Goal: Information Seeking & Learning: Learn about a topic

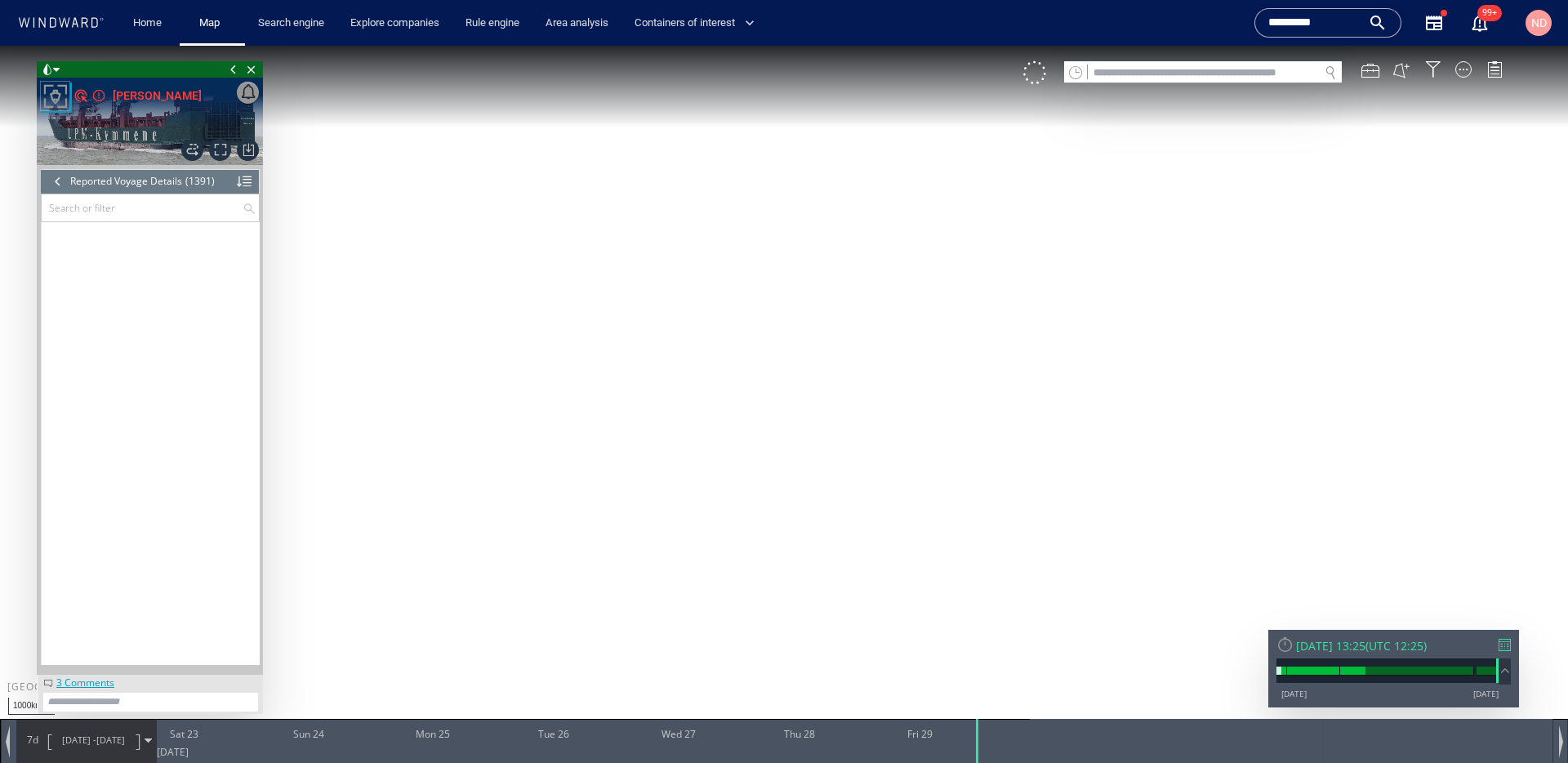
scroll to position [60506, 0]
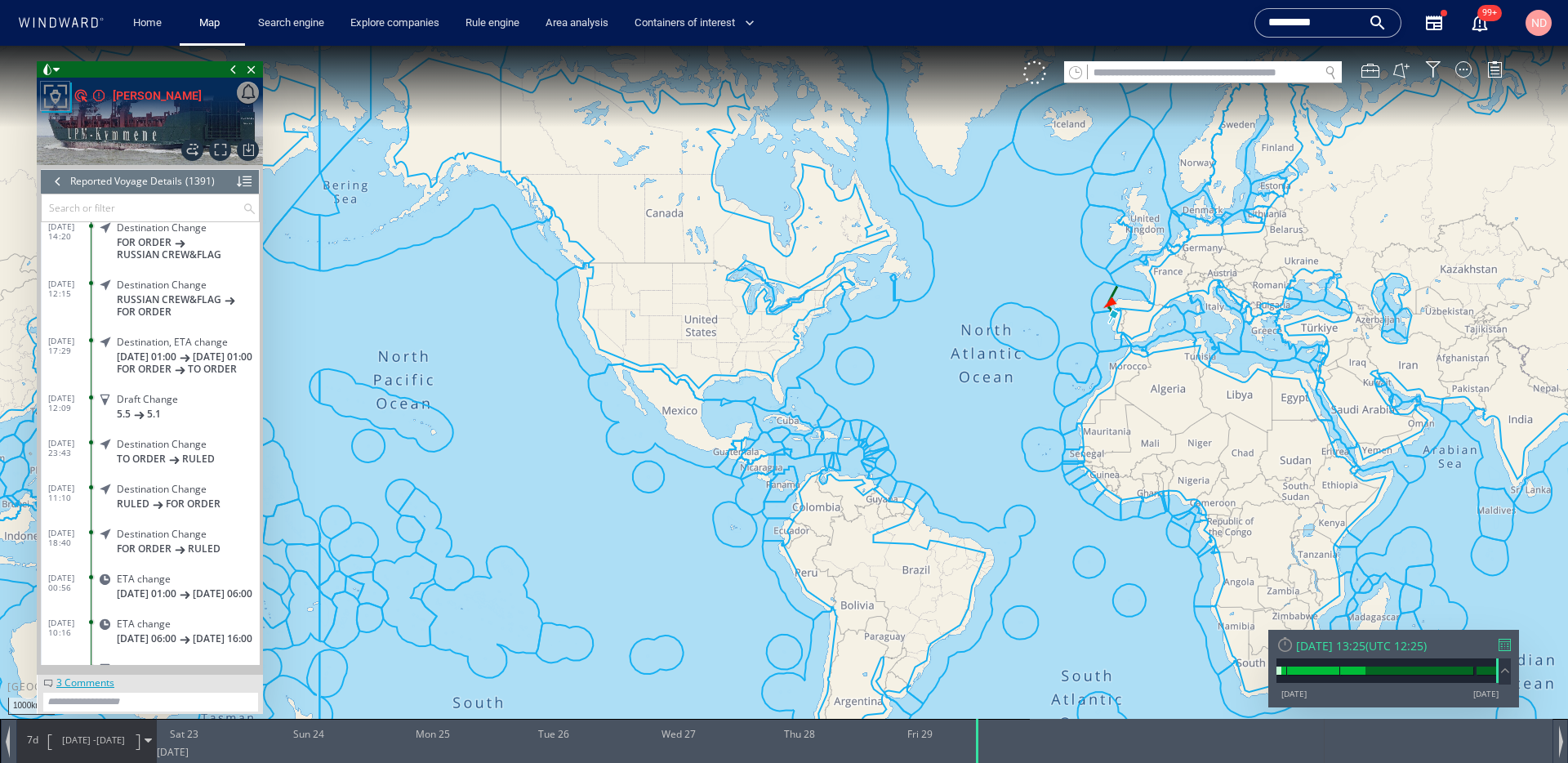
click at [1340, 28] on input "*********" at bounding box center [1315, 22] width 93 height 24
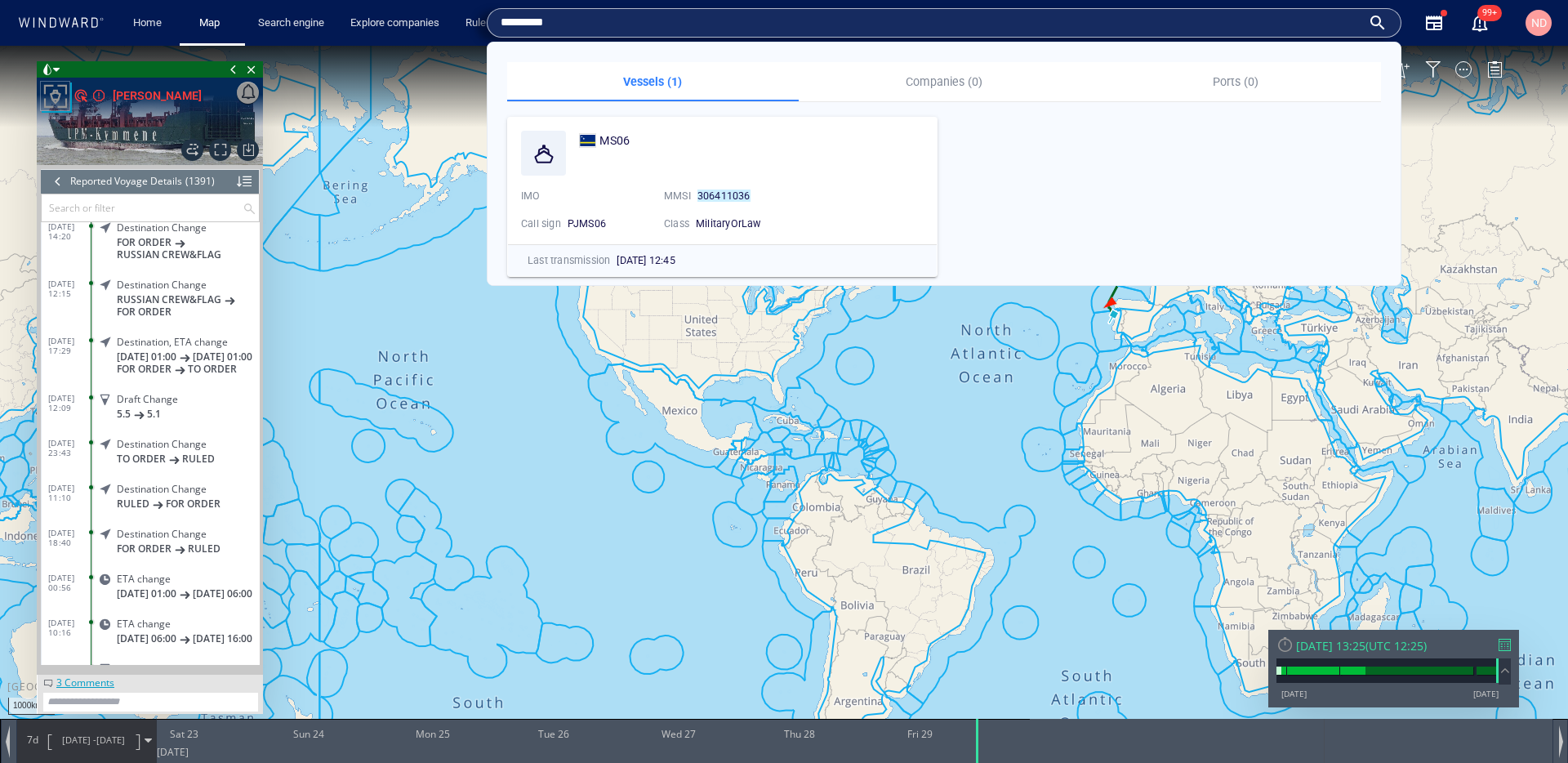
click at [1340, 28] on input "*********" at bounding box center [931, 22] width 861 height 24
paste input "text"
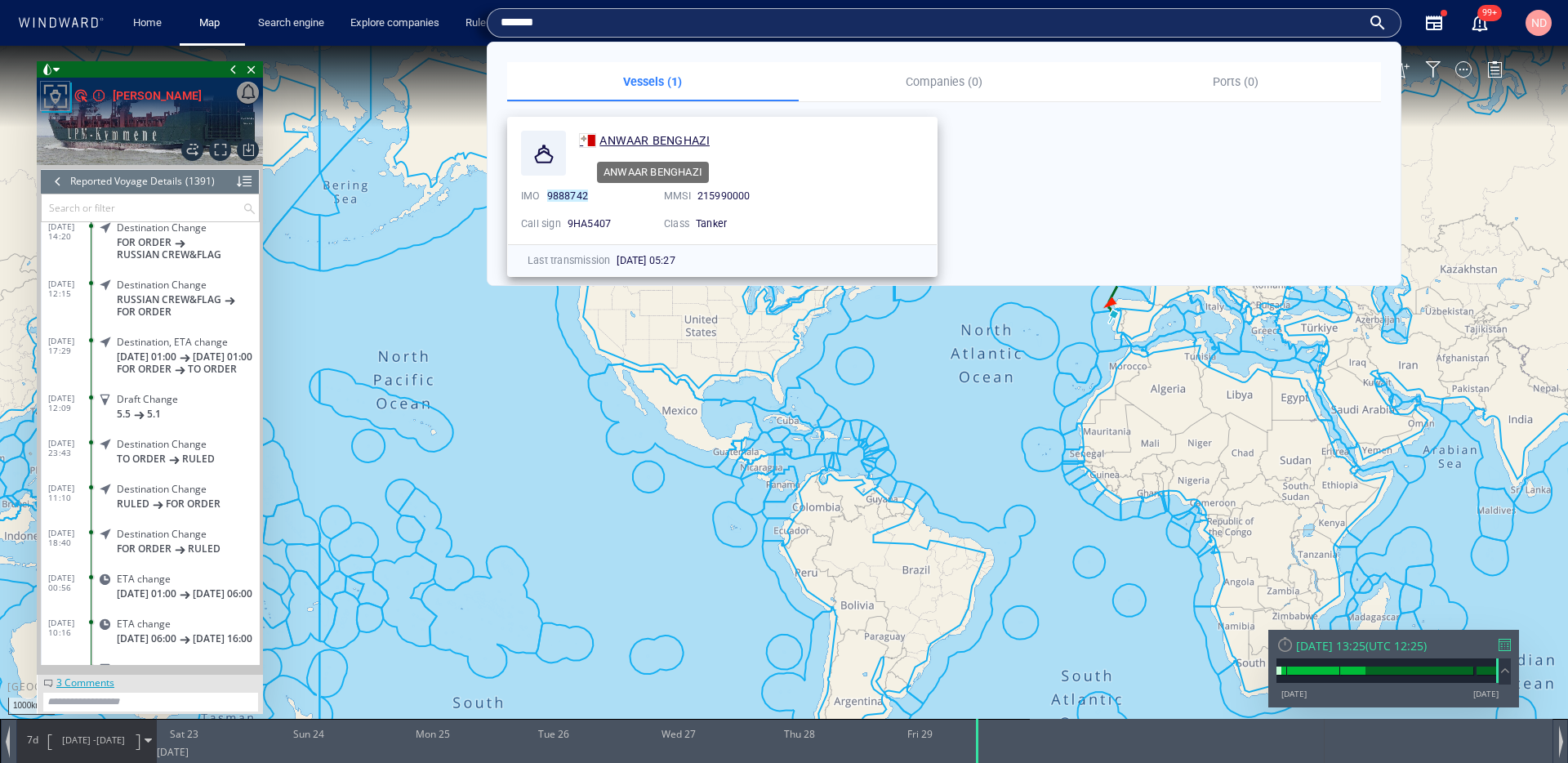
type input "*******"
click at [667, 141] on span "ANWAAR BENGHAZI" at bounding box center [654, 140] width 110 height 14
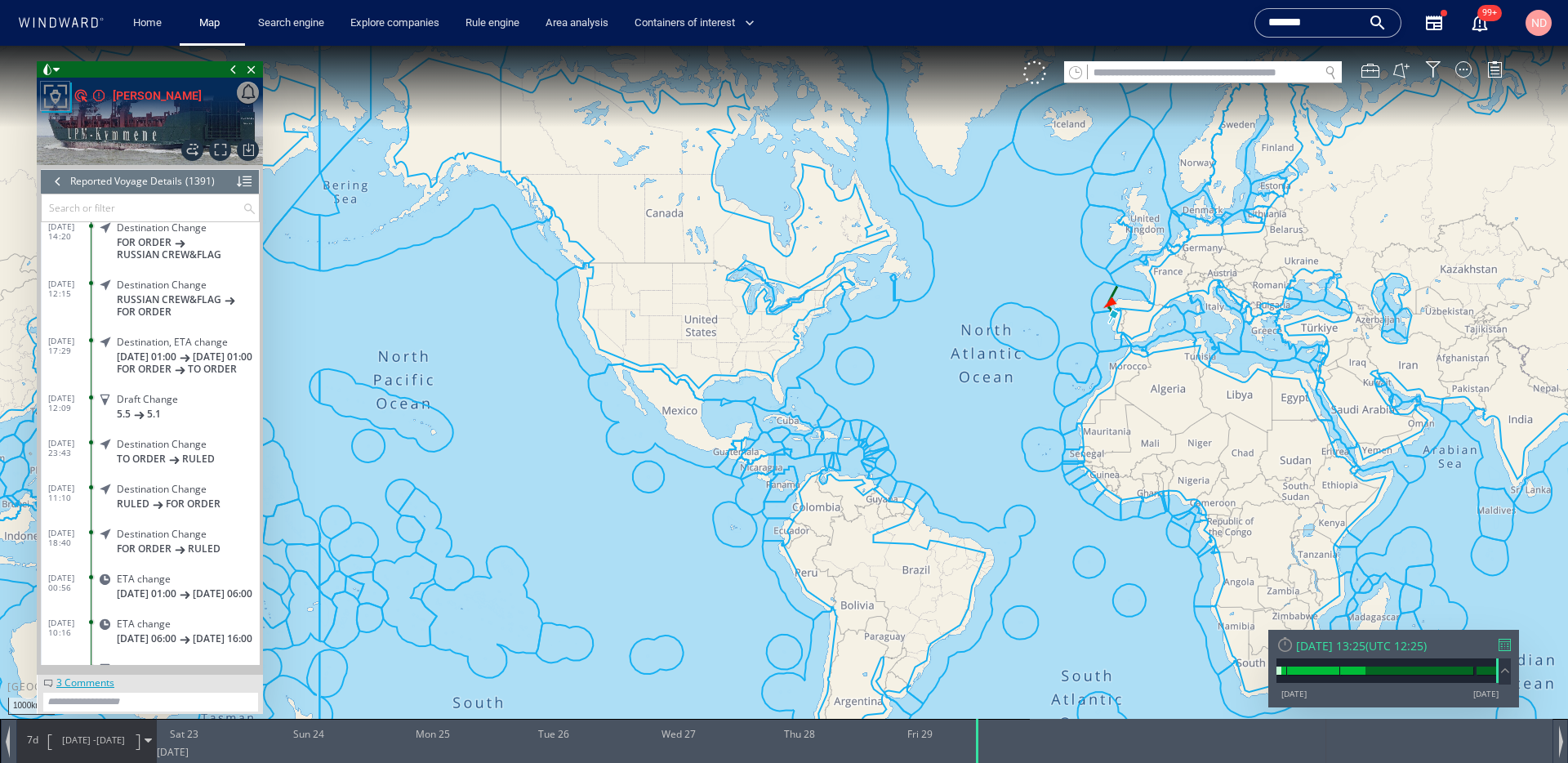
click at [1130, 75] on input "text" at bounding box center [1203, 73] width 231 height 22
paste input "*******"
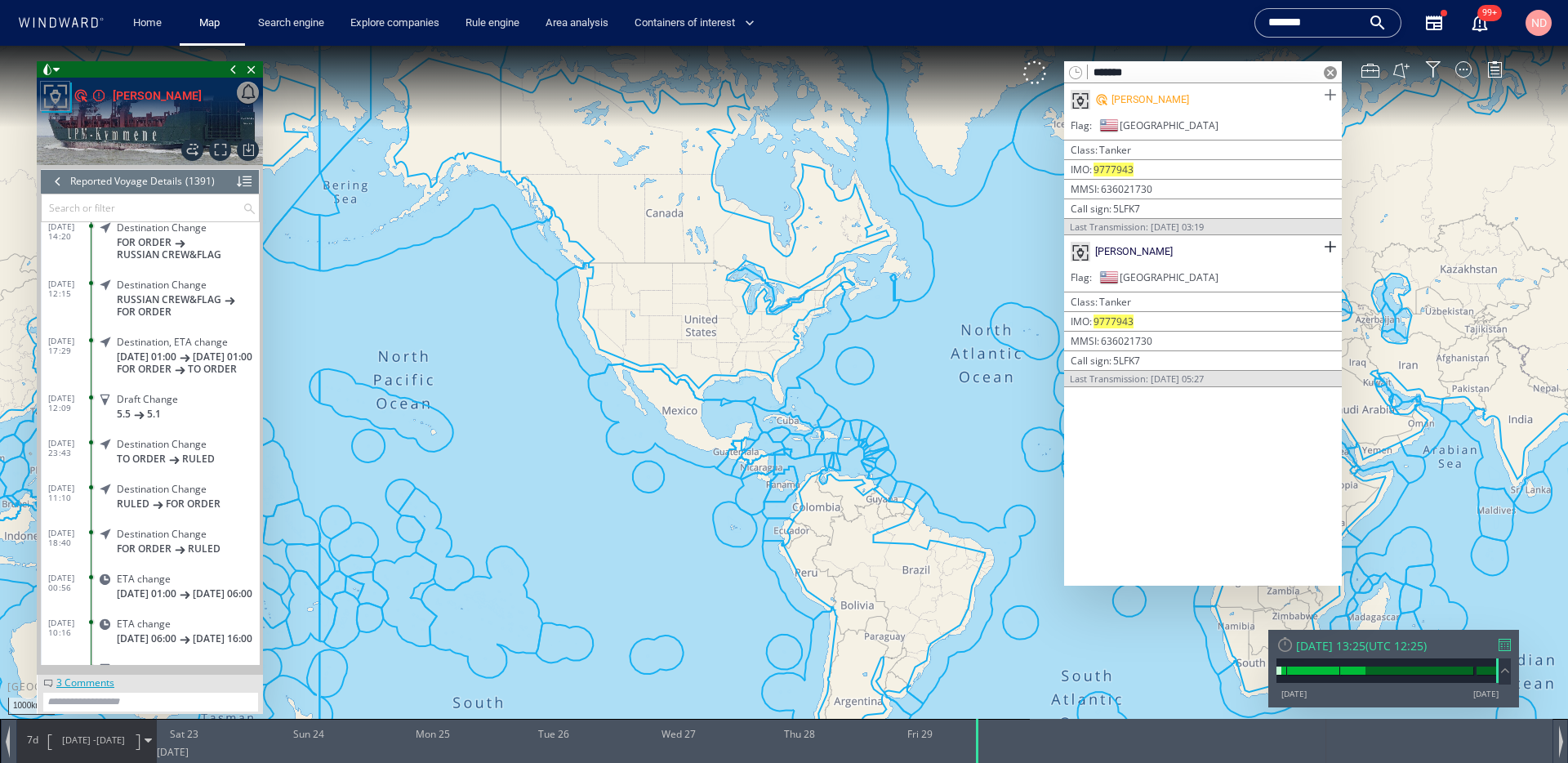
type input "*******"
click at [1327, 97] on span at bounding box center [1330, 95] width 20 height 20
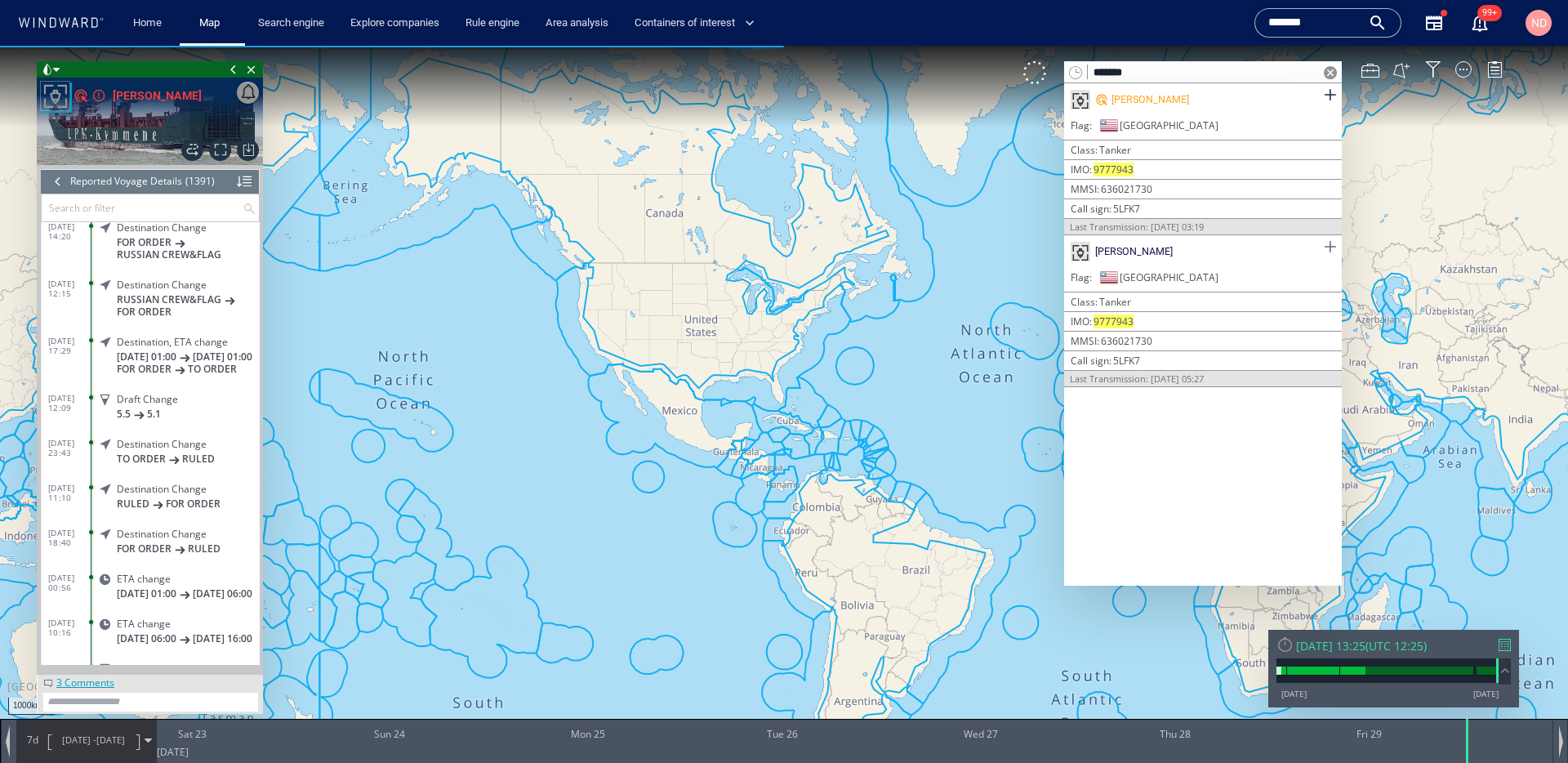
click at [1327, 245] on span at bounding box center [1330, 247] width 20 height 20
click at [254, 70] on span "Close vessel card" at bounding box center [252, 69] width 18 height 16
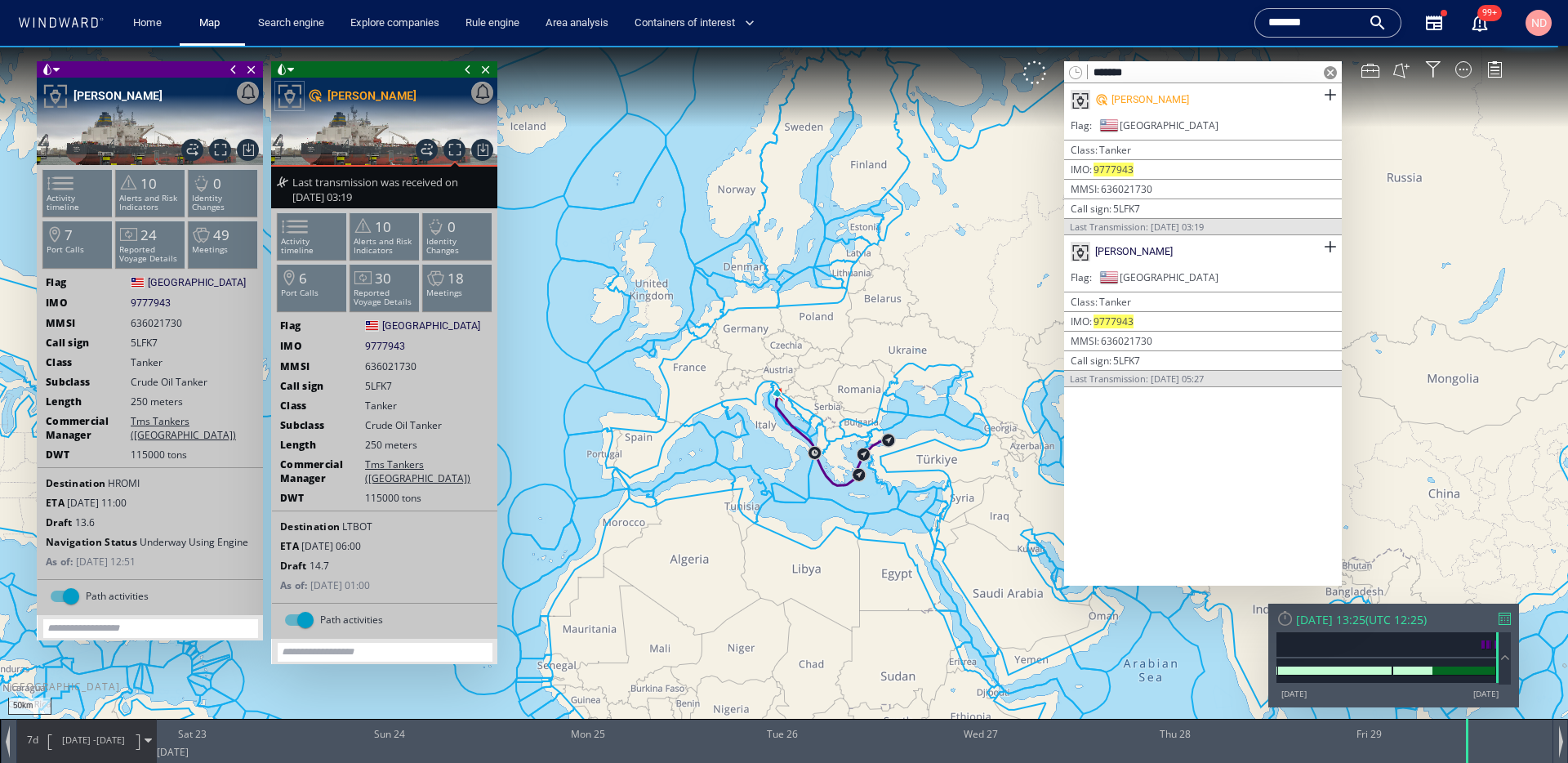
drag, startPoint x: 769, startPoint y: 401, endPoint x: 788, endPoint y: 411, distance: 21.5
click at [780, 404] on canvas "Map" at bounding box center [784, 396] width 1568 height 701
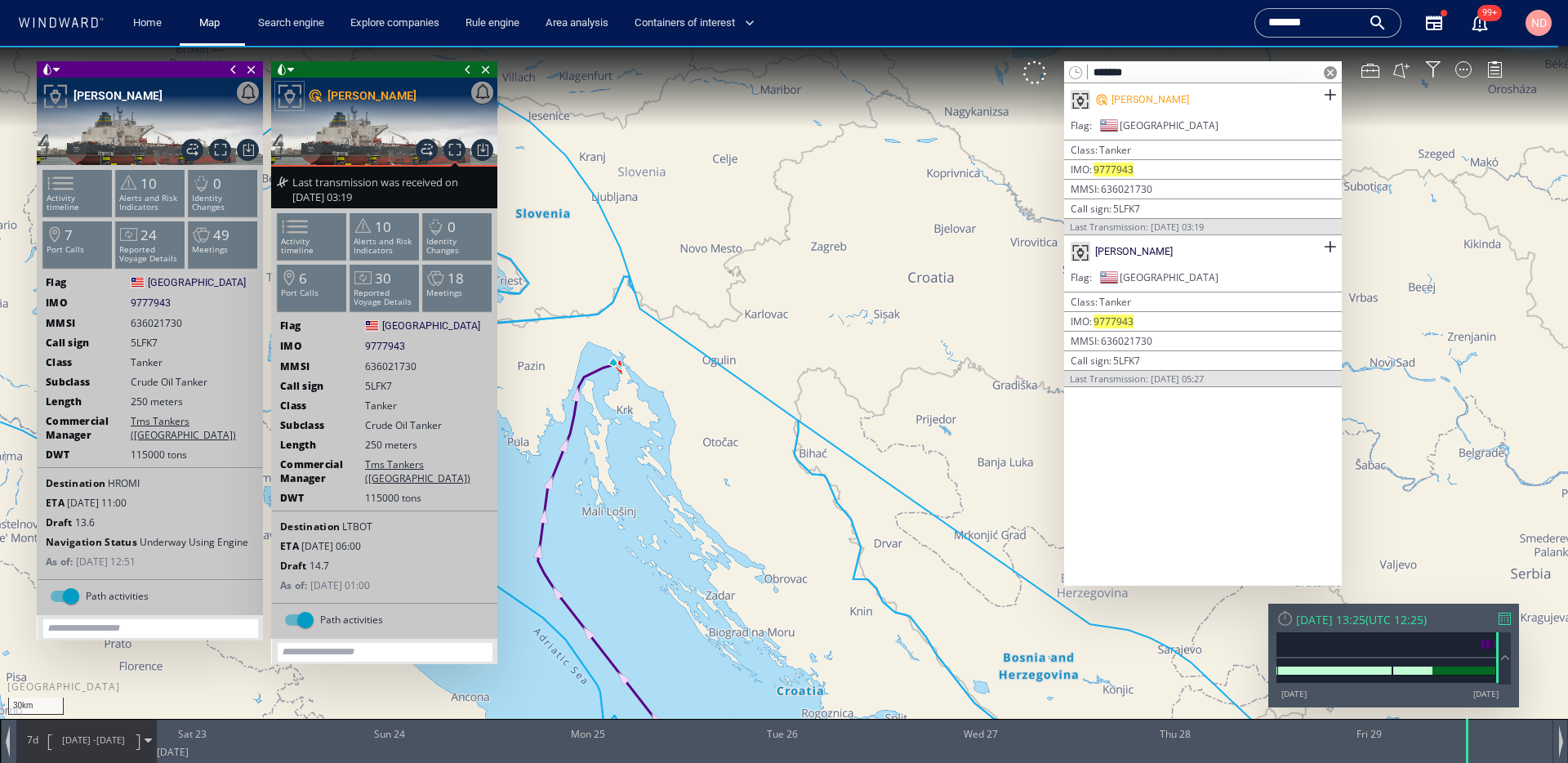
drag, startPoint x: 642, startPoint y: 406, endPoint x: 737, endPoint y: 264, distance: 170.8
click at [736, 269] on canvas "Map" at bounding box center [784, 396] width 1568 height 701
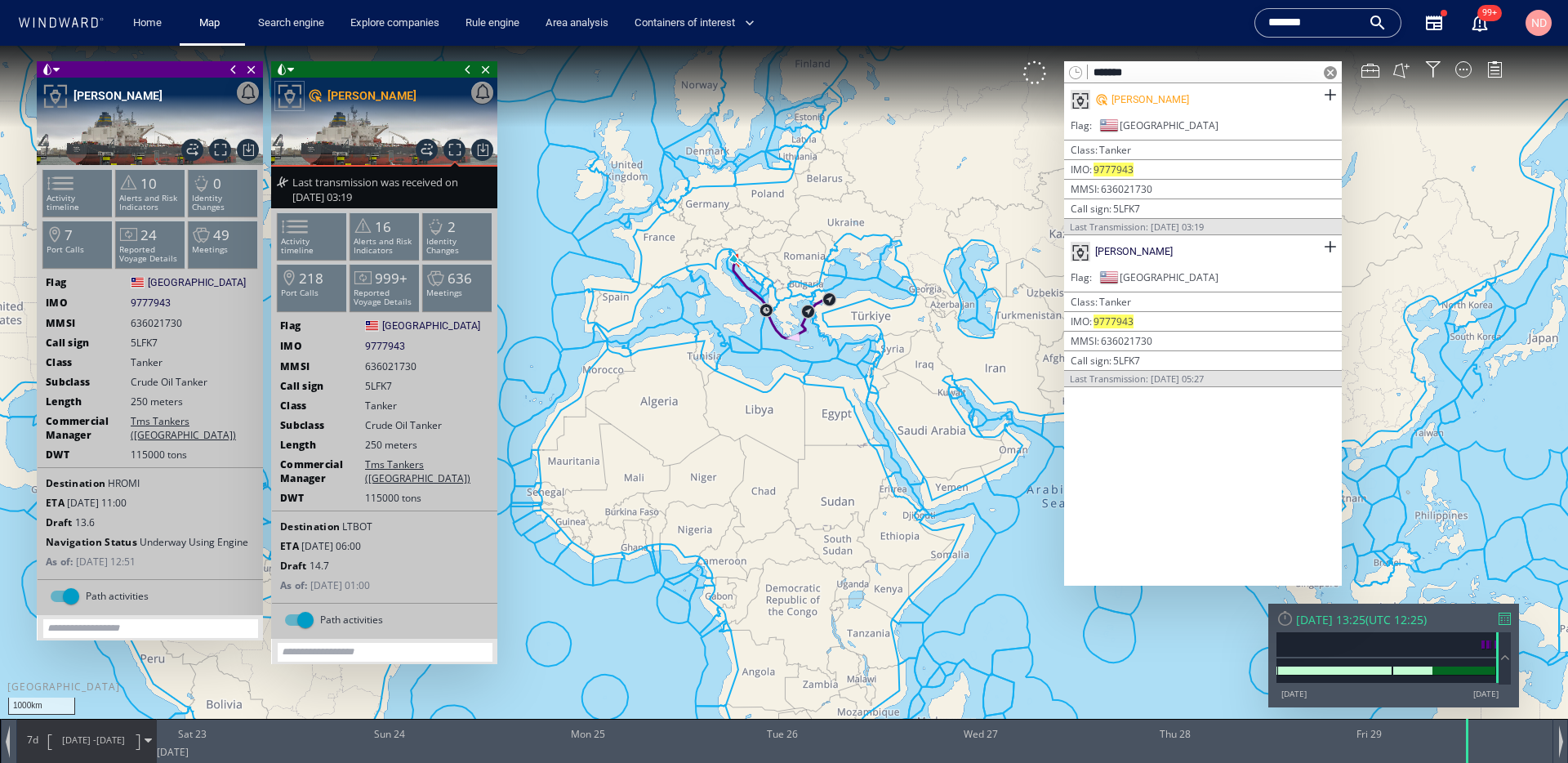
click at [99, 751] on span "22/08/25 - 29/08/25" at bounding box center [93, 741] width 82 height 41
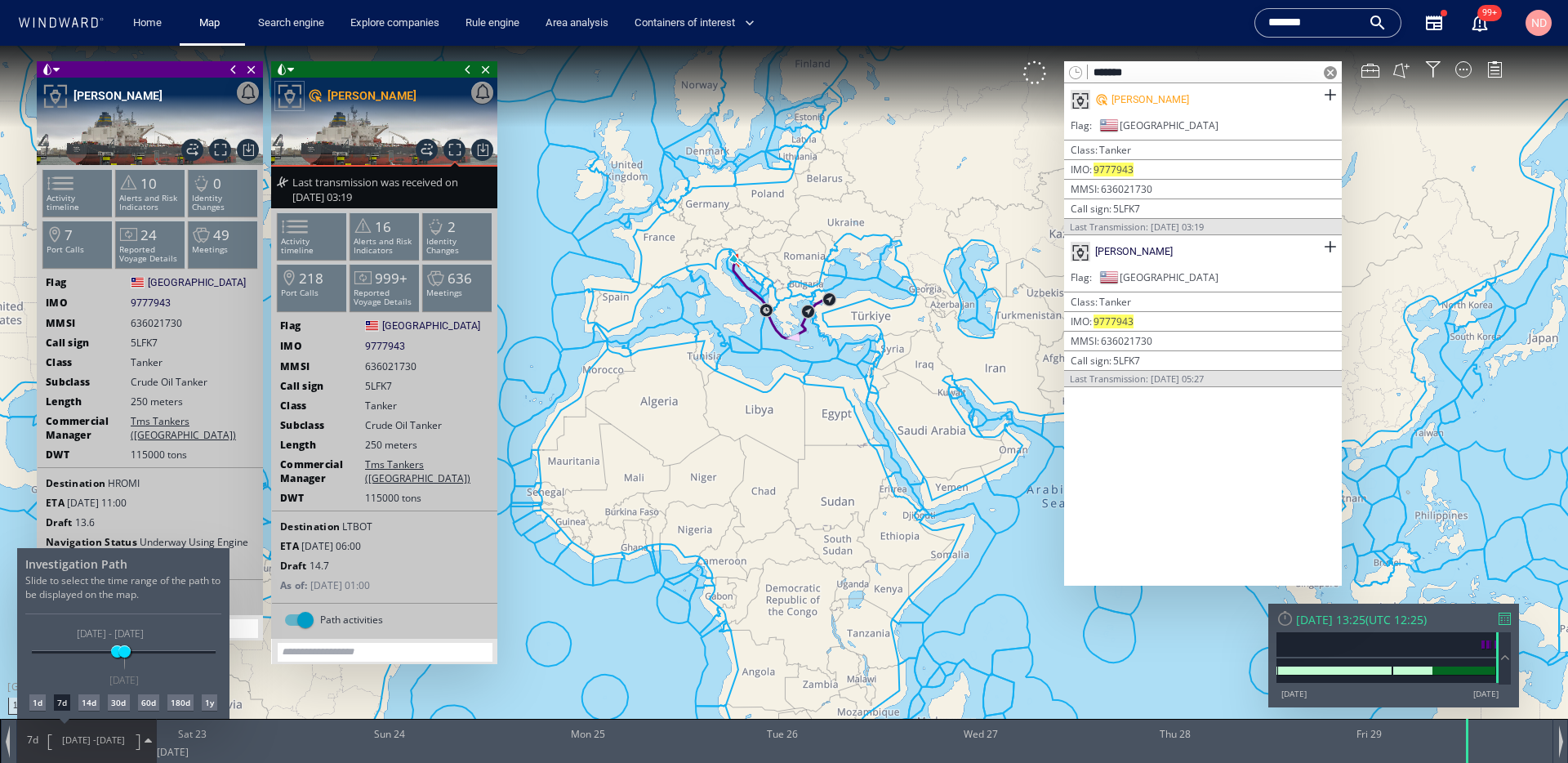
click at [96, 707] on div "14d" at bounding box center [89, 702] width 21 height 16
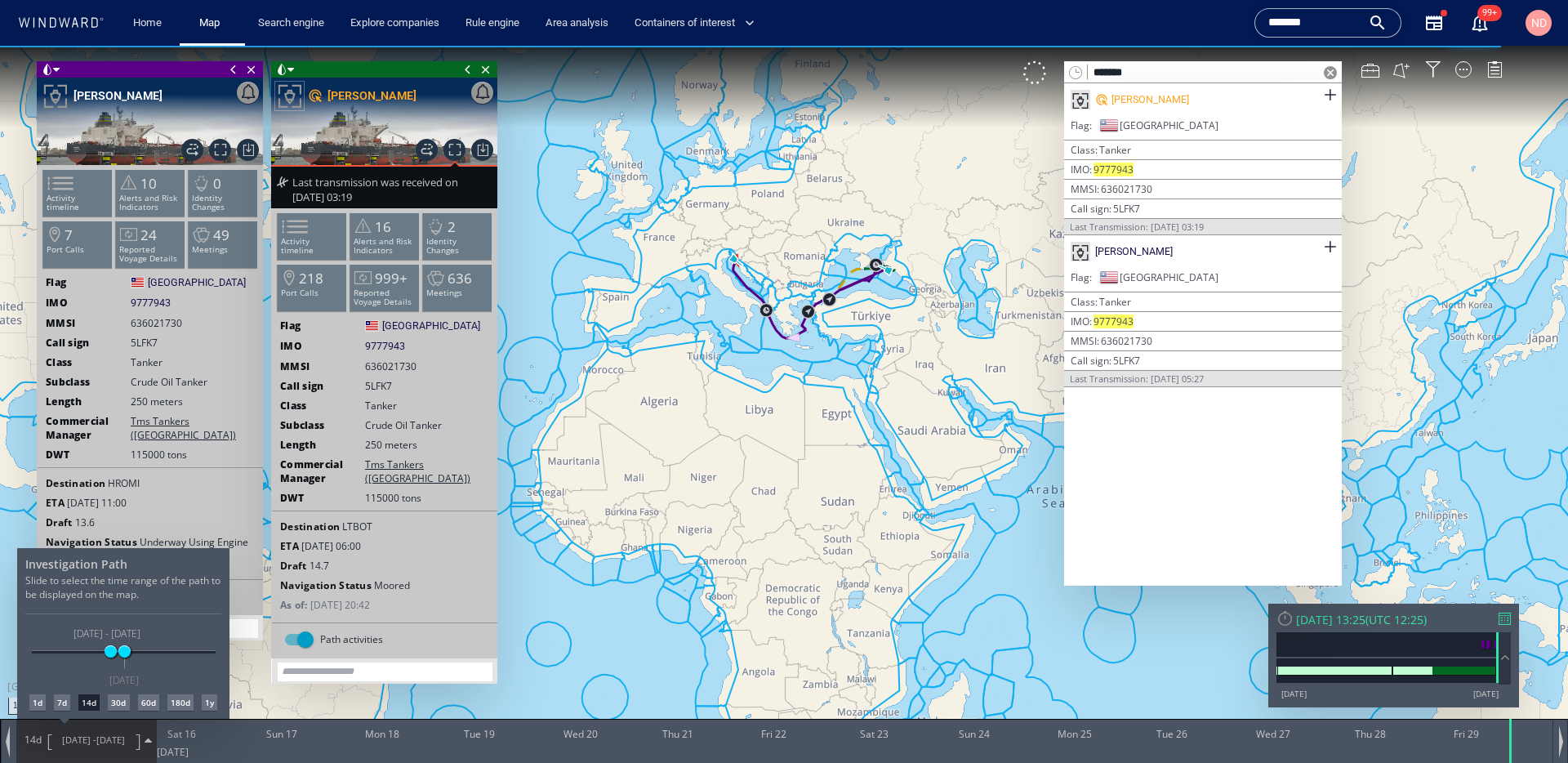
click at [1332, 73] on div at bounding box center [784, 404] width 1568 height 717
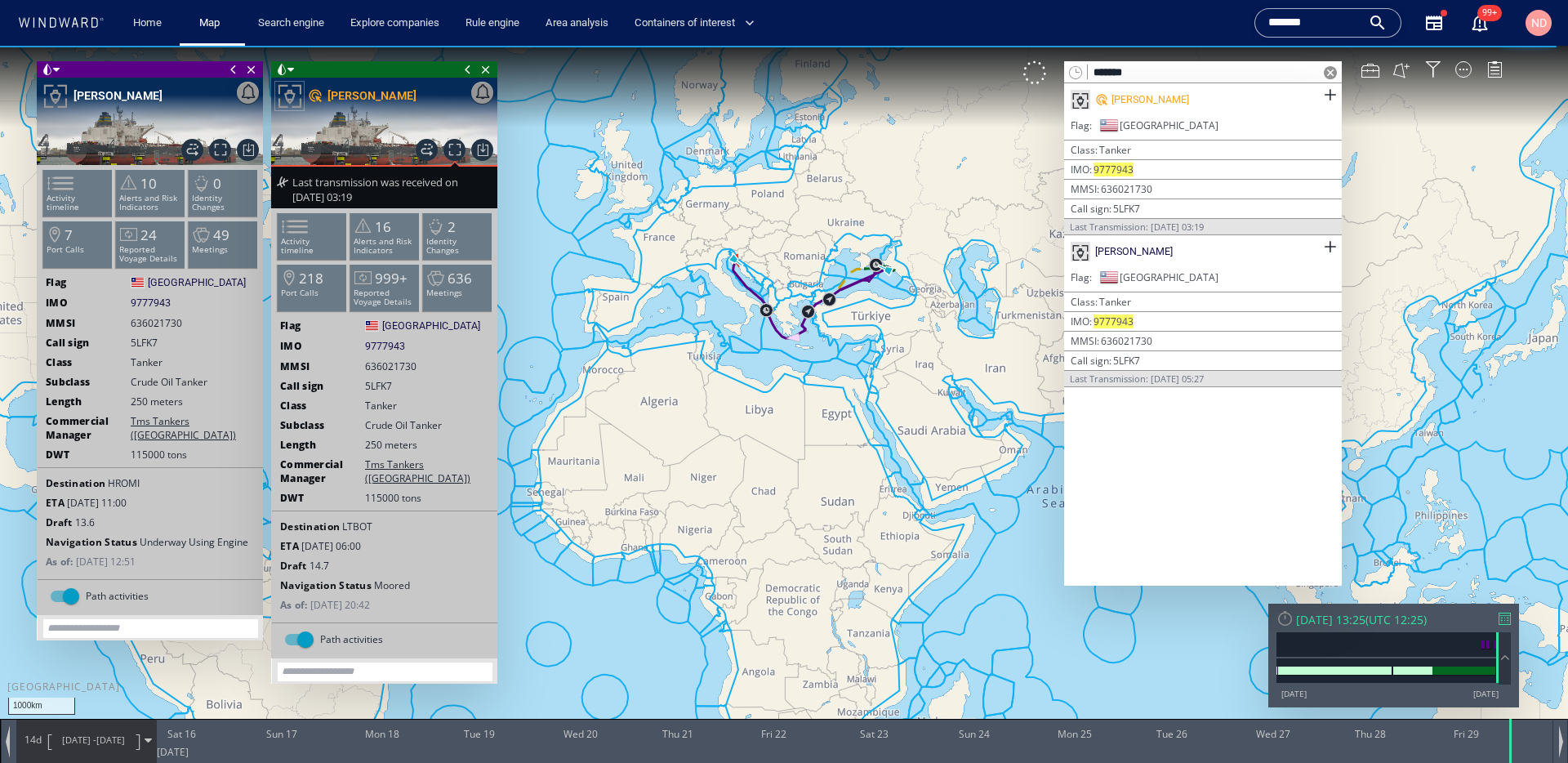
click at [1334, 73] on span at bounding box center [1331, 73] width 14 height 14
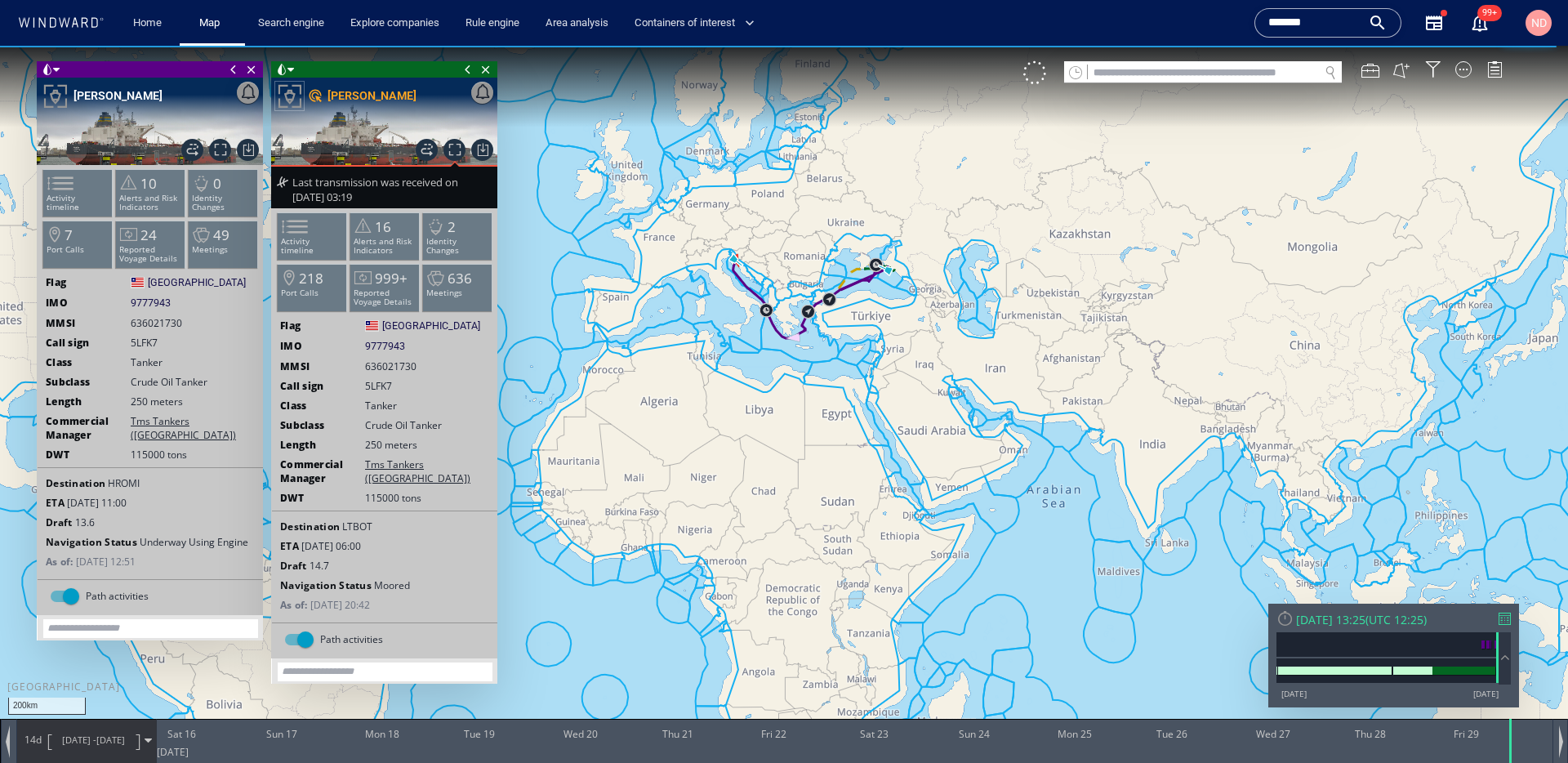
drag, startPoint x: 866, startPoint y: 272, endPoint x: 897, endPoint y: 490, distance: 220.2
click at [894, 486] on canvas "Map" at bounding box center [784, 396] width 1568 height 701
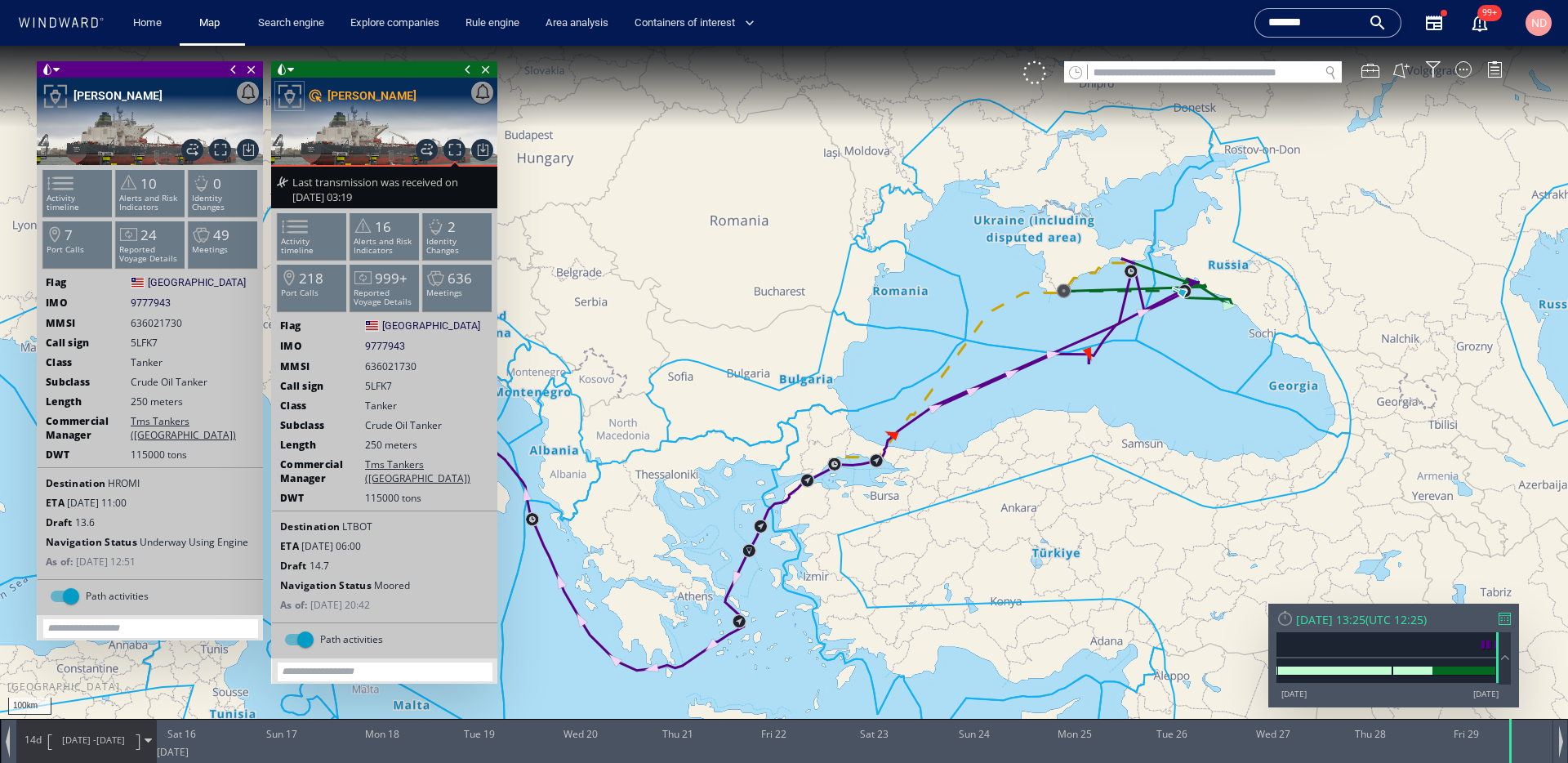
drag, startPoint x: 1233, startPoint y: 338, endPoint x: 1155, endPoint y: 411, distance: 106.8
click at [1155, 411] on canvas "Map" at bounding box center [784, 396] width 1568 height 701
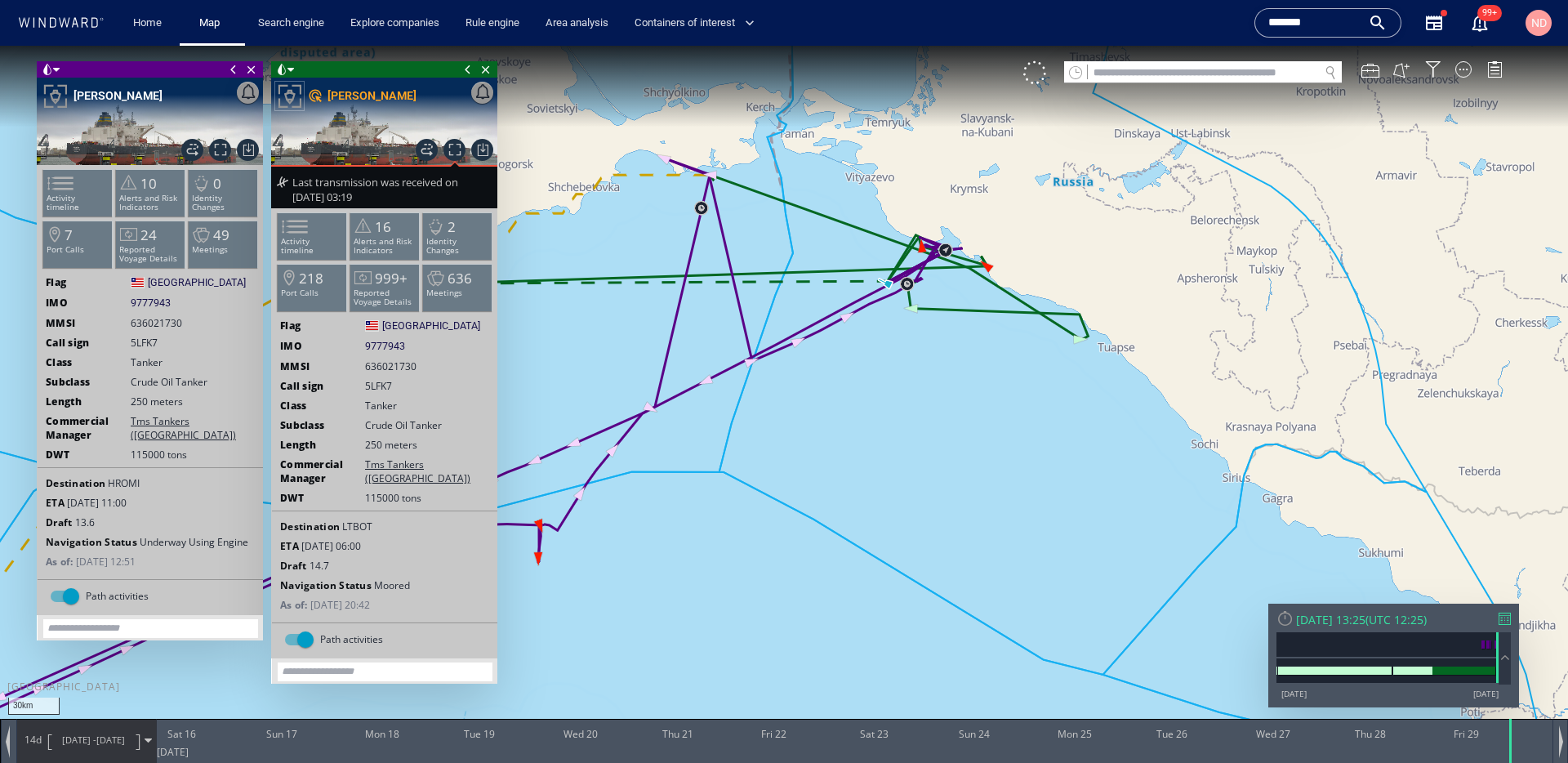
drag, startPoint x: 934, startPoint y: 412, endPoint x: 1130, endPoint y: 466, distance: 203.3
click at [1130, 467] on canvas "Map" at bounding box center [784, 396] width 1568 height 701
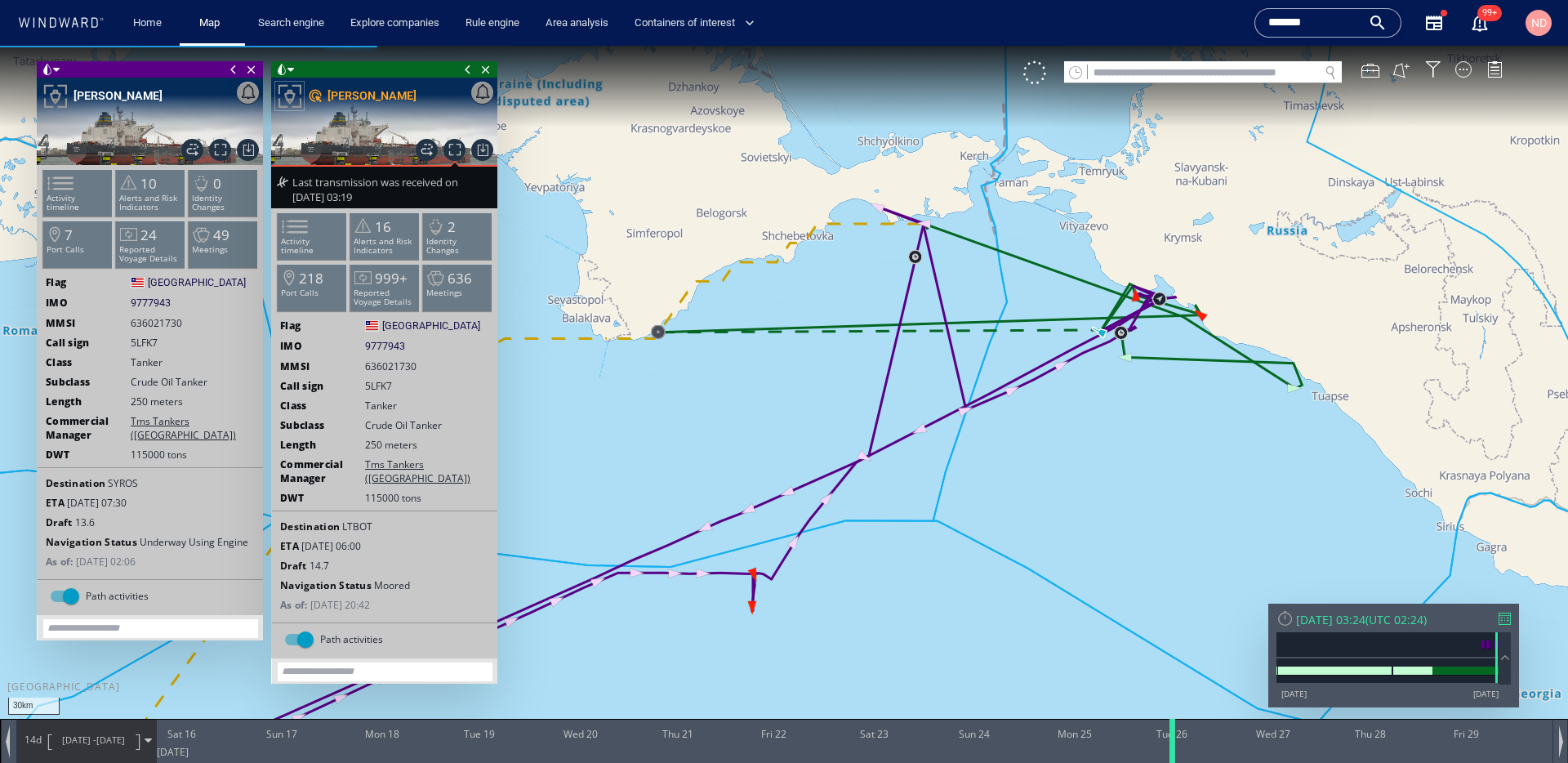
drag, startPoint x: 1513, startPoint y: 756, endPoint x: 1174, endPoint y: 734, distance: 339.7
click at [1174, 734] on div at bounding box center [1175, 742] width 16 height 45
click at [1158, 590] on canvas "Map" at bounding box center [784, 396] width 1568 height 701
drag, startPoint x: 1170, startPoint y: 739, endPoint x: 620, endPoint y: 765, distance: 550.6
click at [620, 762] on html "30km © Mapbox © OpenStreetMap Improve this map 0 0 Fri 15 August 2025 Sat 16 Su…" at bounding box center [784, 404] width 1568 height 717
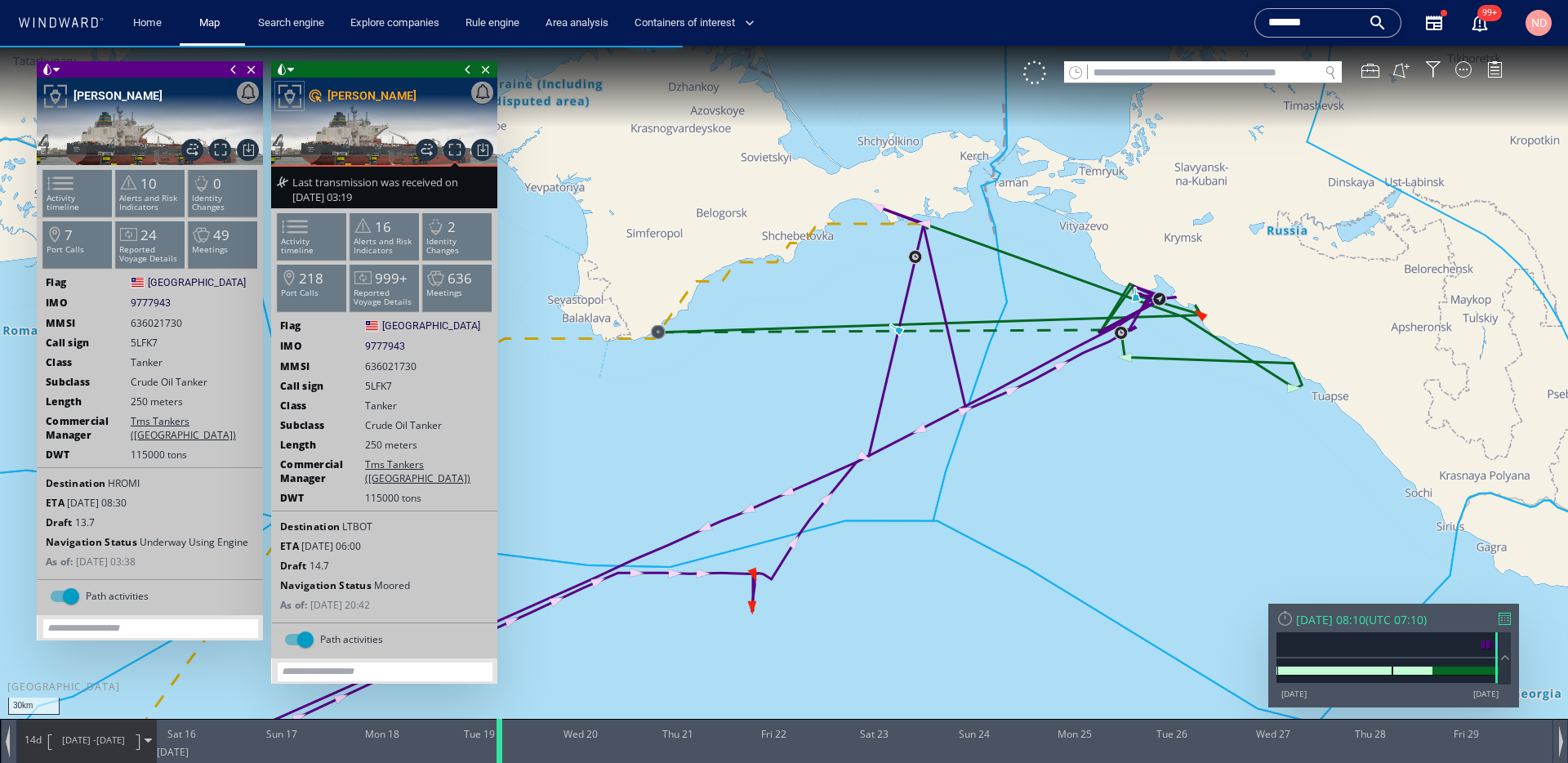
drag, startPoint x: 620, startPoint y: 730, endPoint x: 498, endPoint y: 737, distance: 122.2
click at [498, 737] on div at bounding box center [502, 742] width 16 height 45
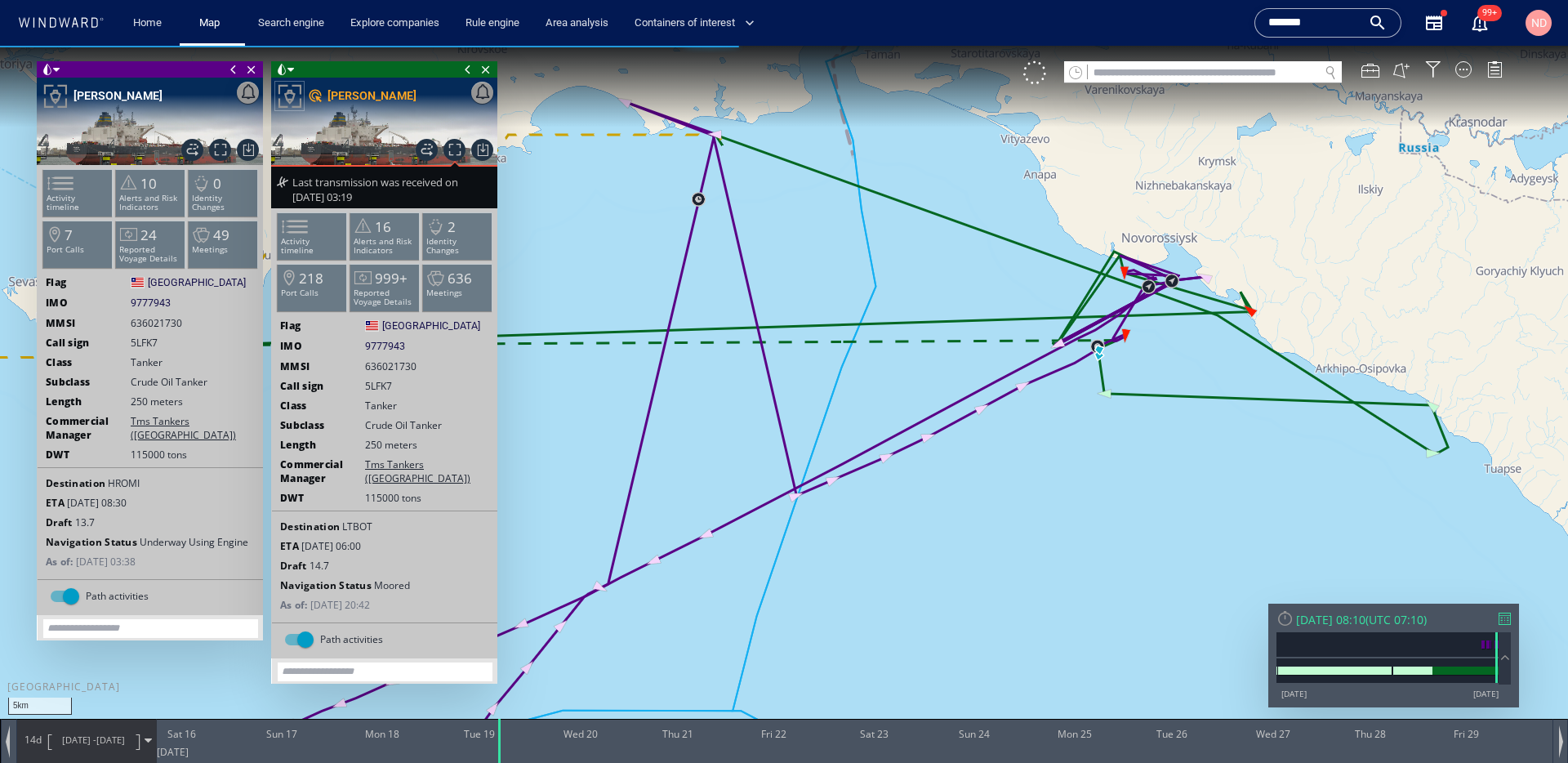
drag, startPoint x: 1096, startPoint y: 271, endPoint x: 1097, endPoint y: 360, distance: 89.0
click at [1096, 358] on canvas "Map" at bounding box center [784, 396] width 1568 height 701
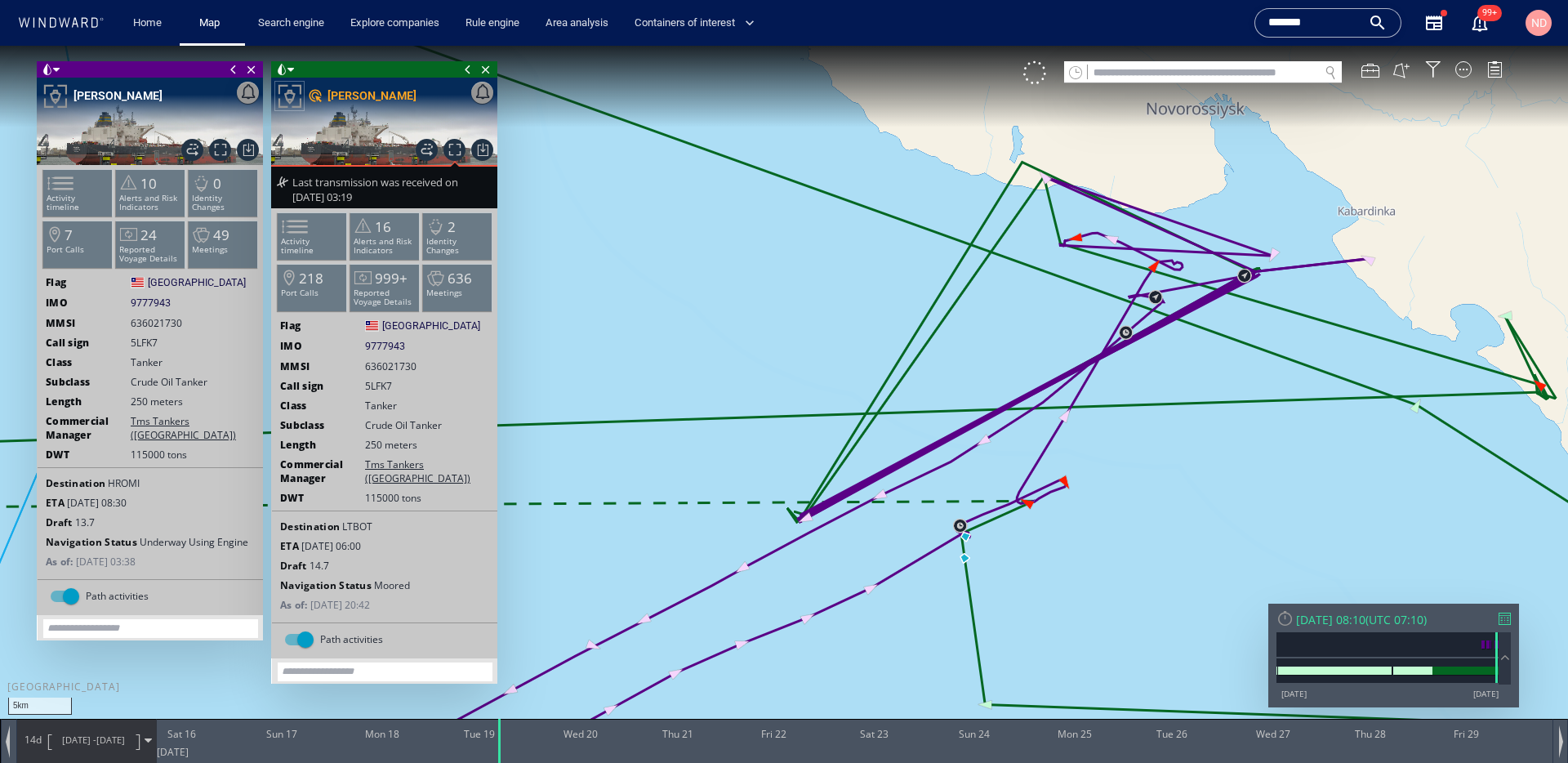
click at [1123, 70] on input "text" at bounding box center [1203, 73] width 231 height 22
paste input "*******"
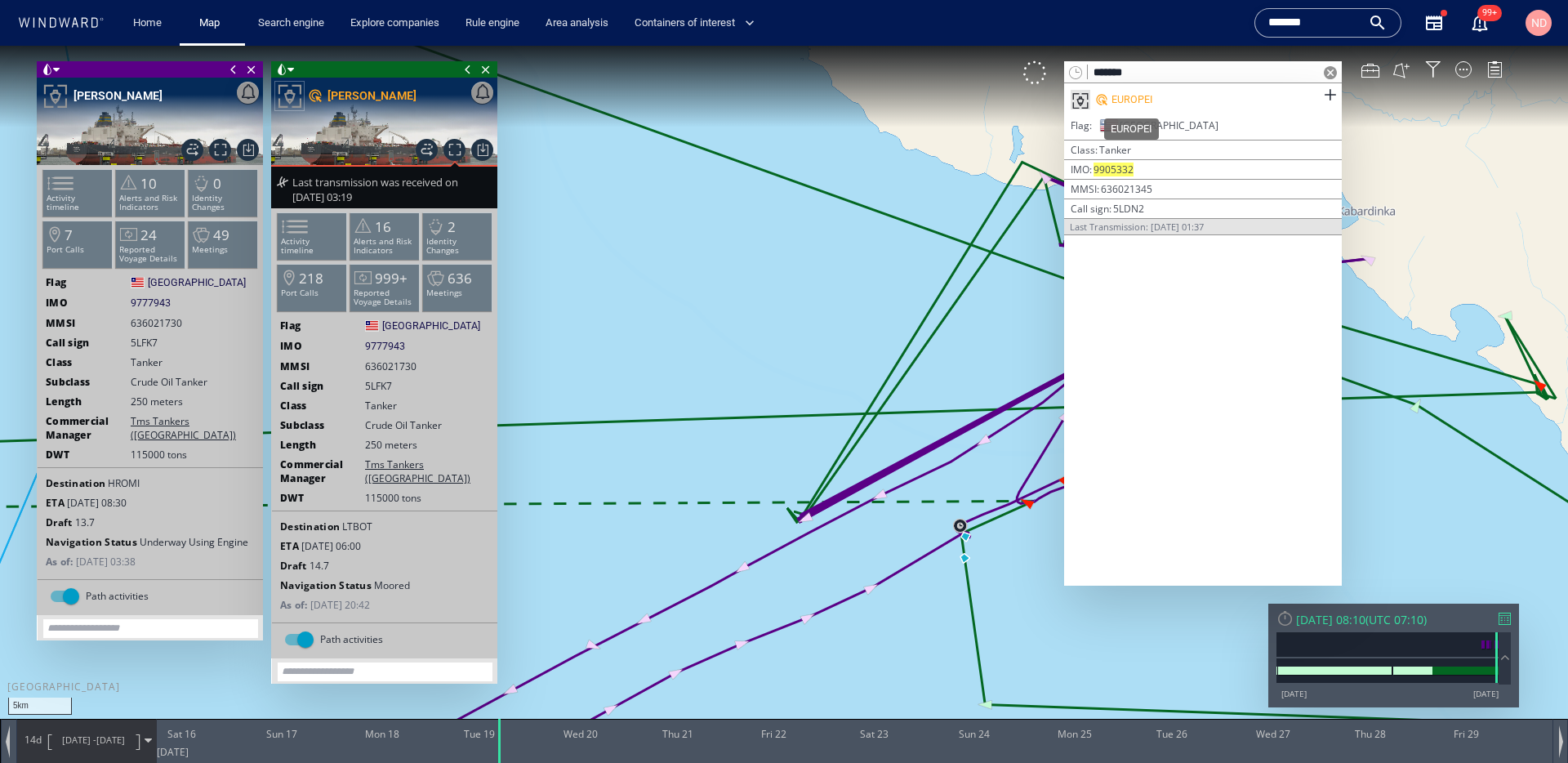
type input "*******"
click at [1133, 101] on div "EUROPEI" at bounding box center [1132, 99] width 41 height 15
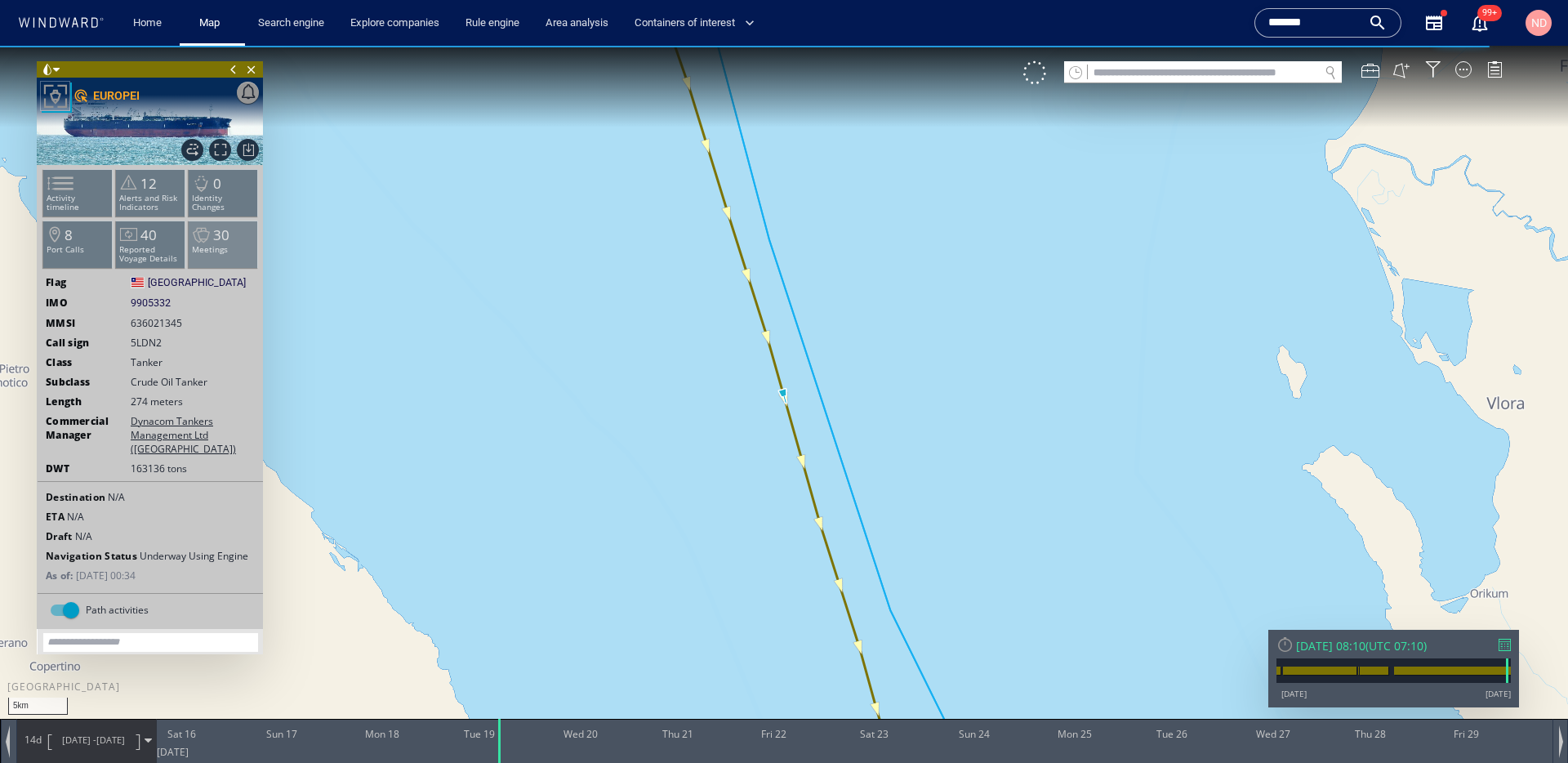
click at [233, 228] on li "30 Meetings" at bounding box center [224, 244] width 70 height 47
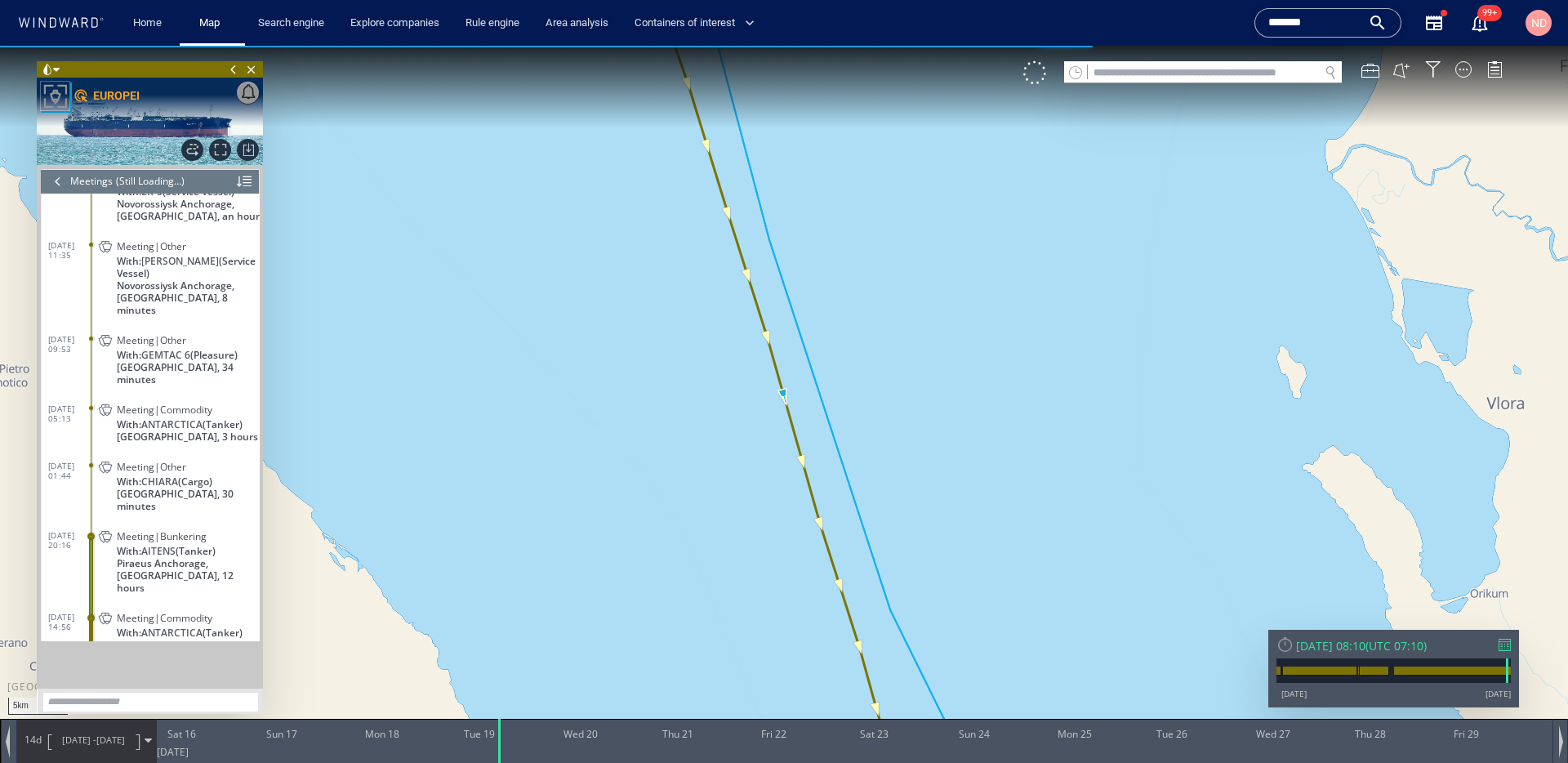
scroll to position [1151, 0]
click at [70, 402] on span "09/08/25 05:13" at bounding box center [70, 412] width 44 height 19
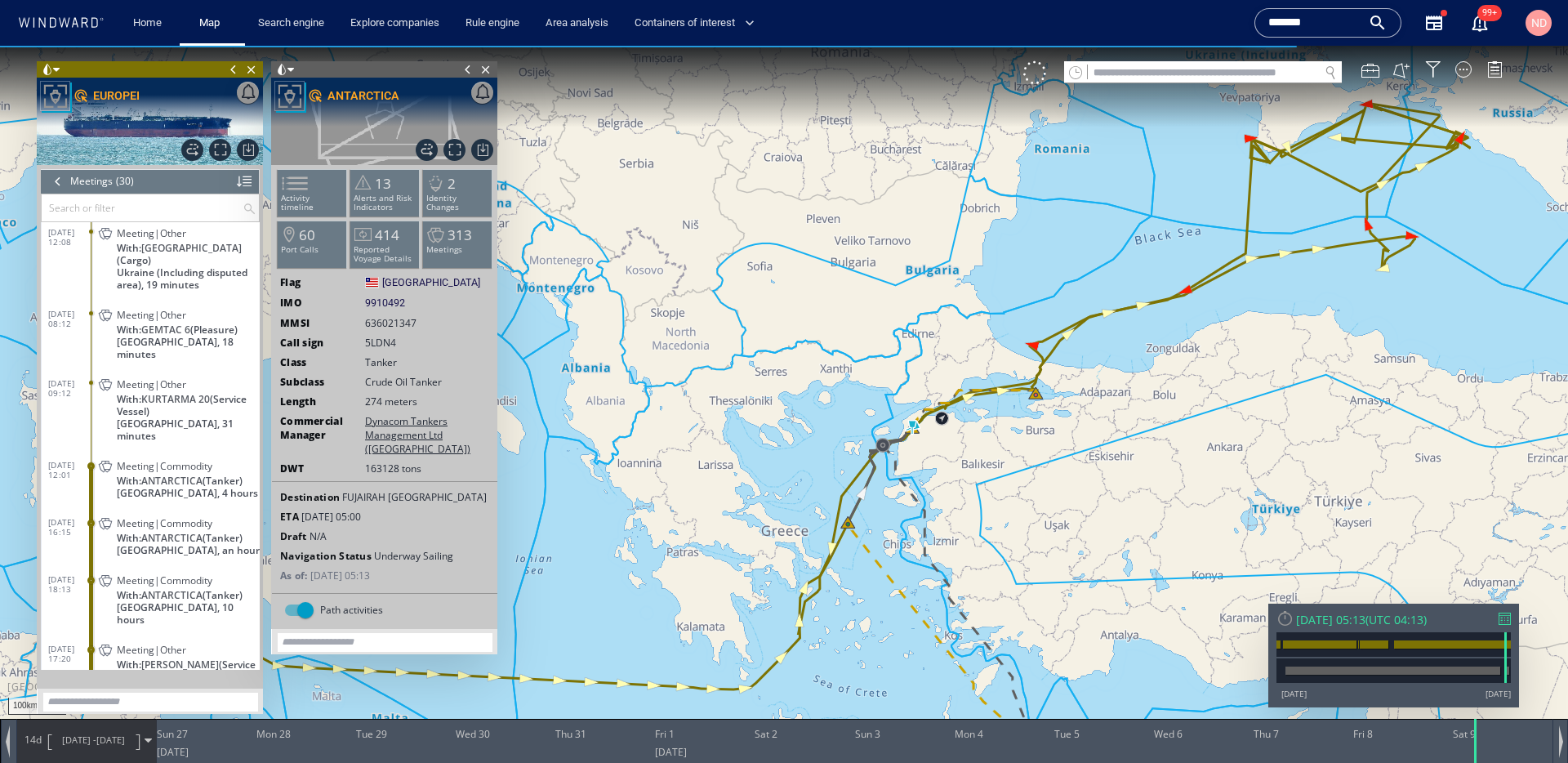
scroll to position [338, 0]
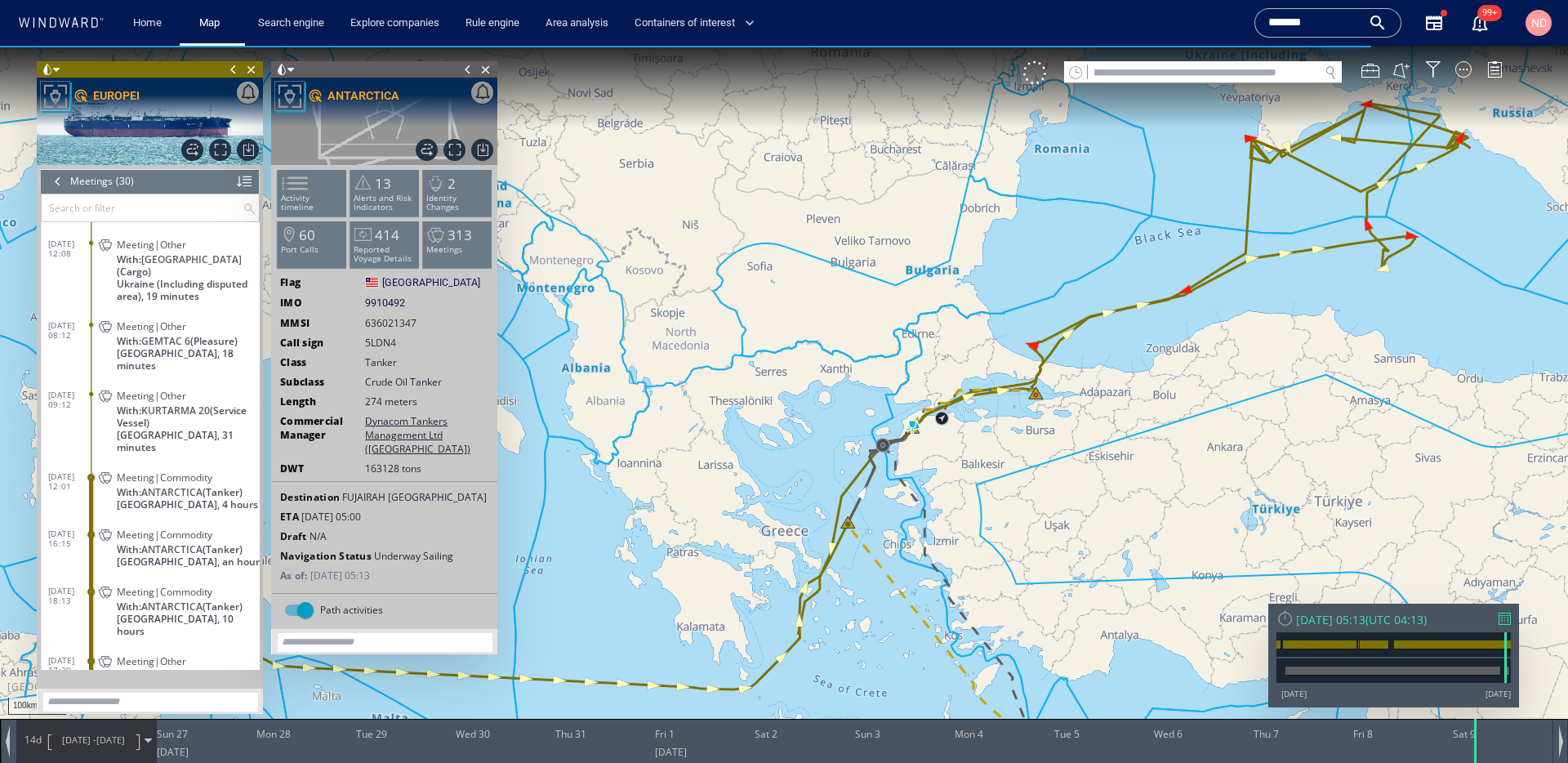
click at [223, 472] on div "Meeting|Commodity" at bounding box center [185, 477] width 136 height 13
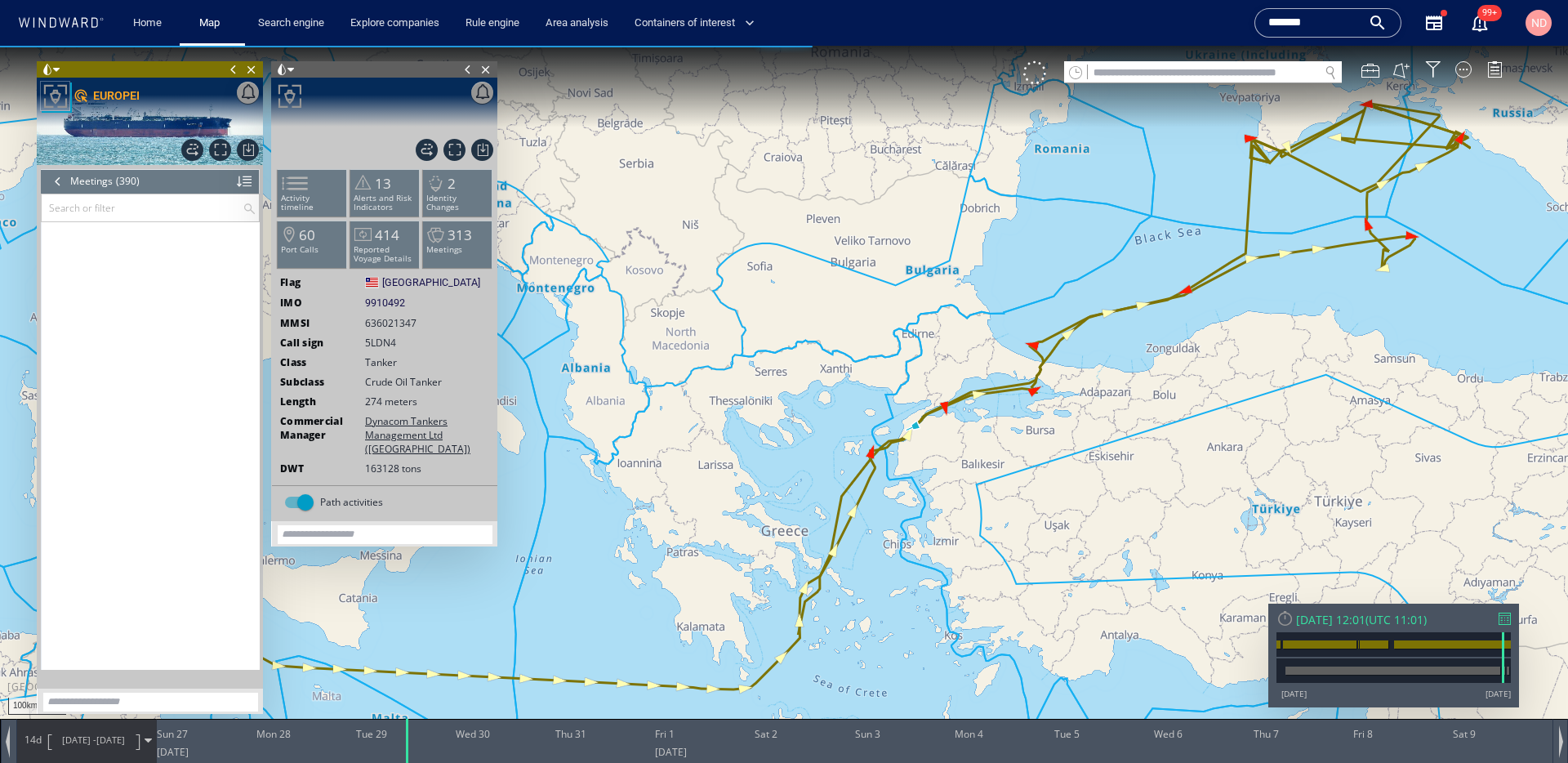
scroll to position [16585, 0]
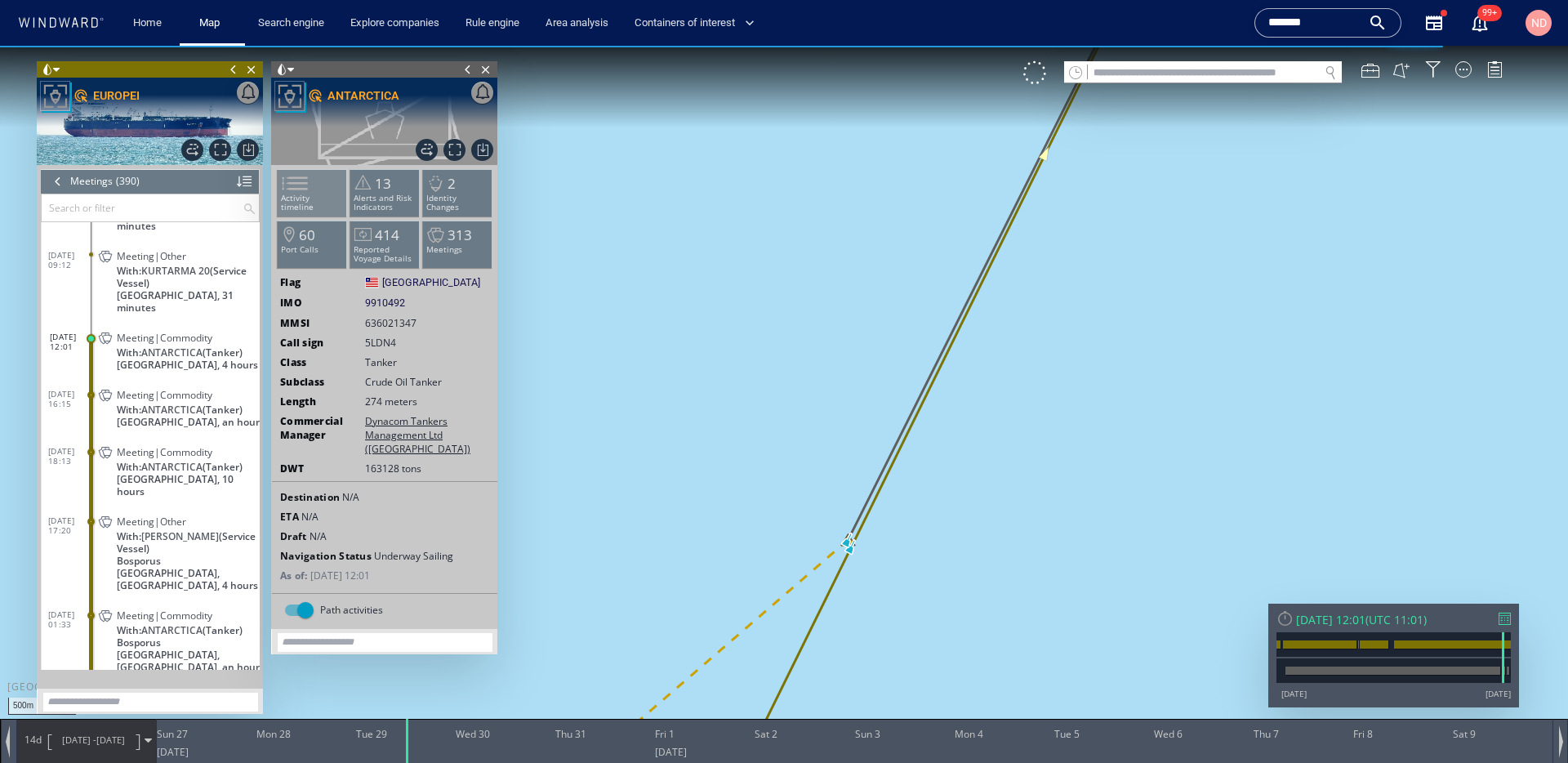
click at [297, 194] on span at bounding box center [285, 183] width 24 height 23
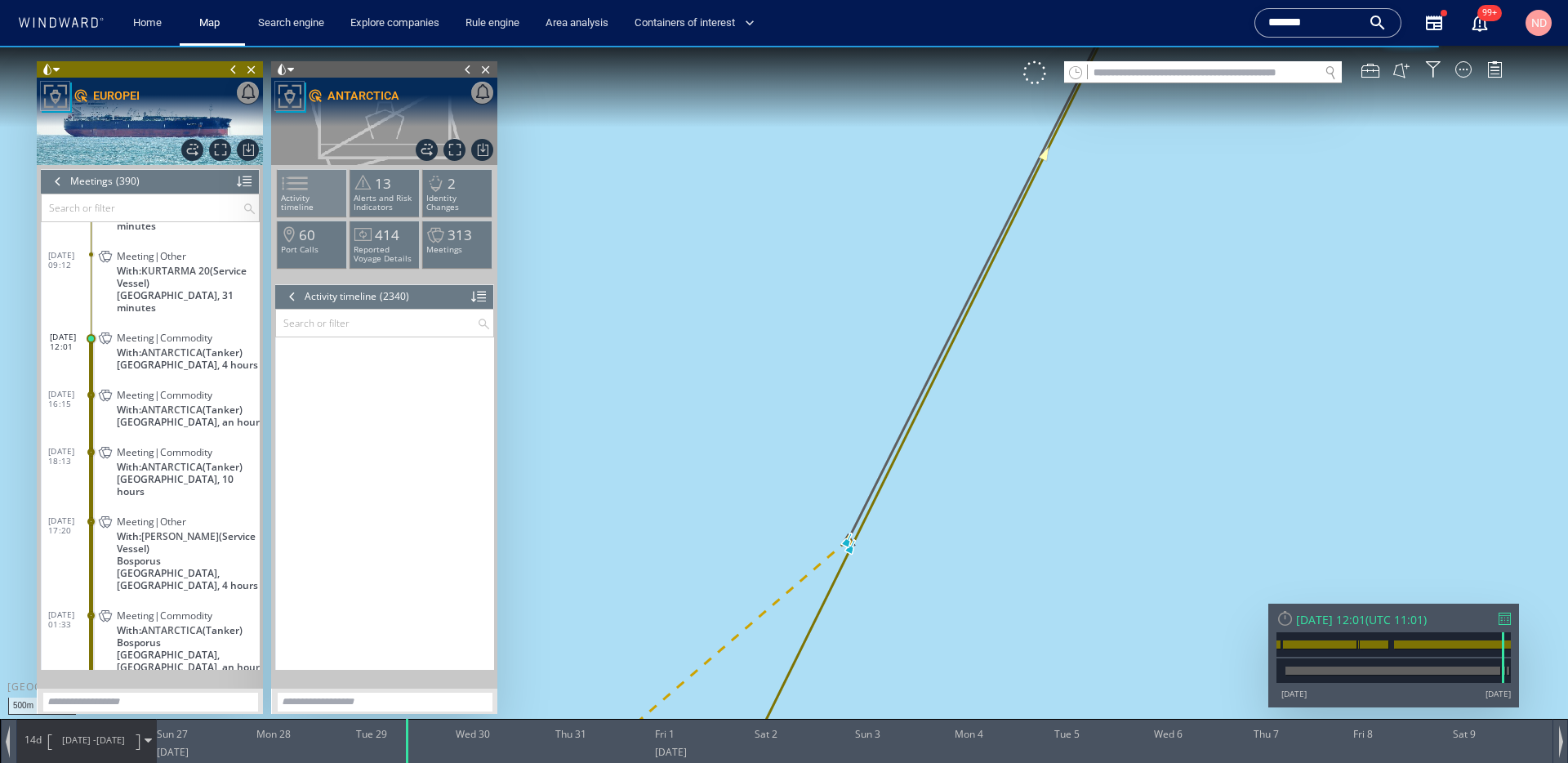
scroll to position [102382, 0]
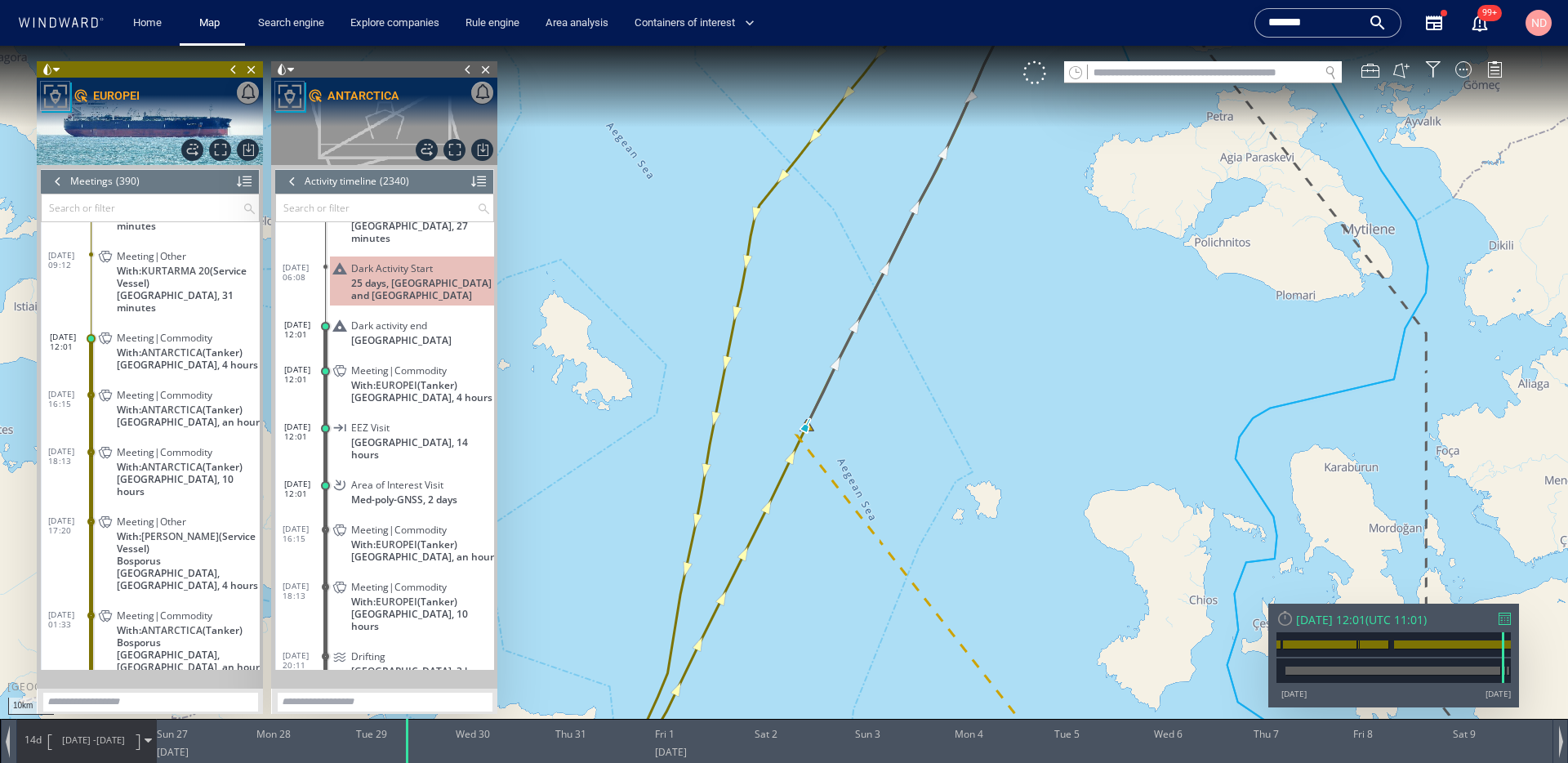
click at [61, 180] on div at bounding box center [58, 181] width 18 height 24
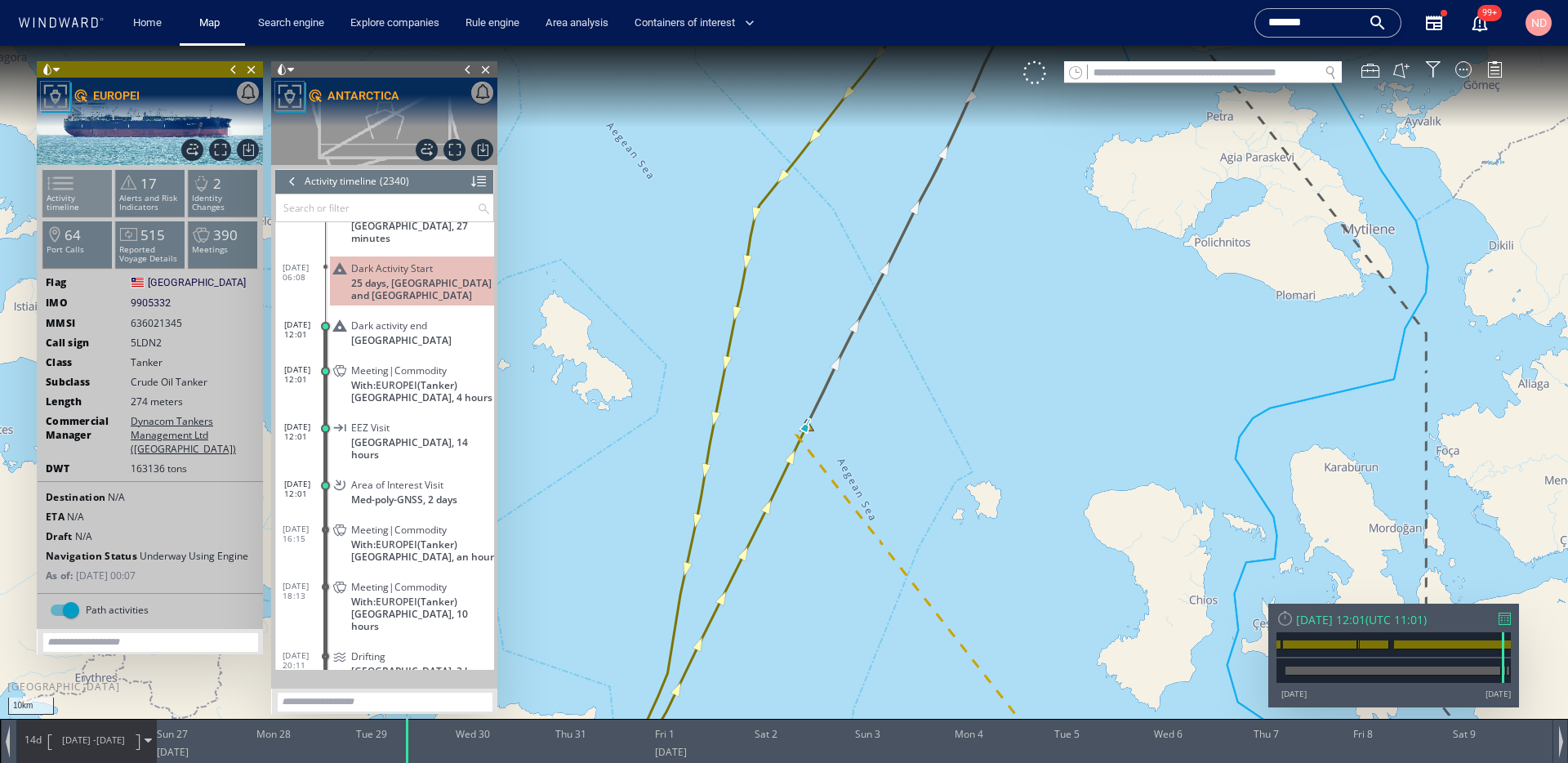
click at [63, 196] on span at bounding box center [50, 183] width 24 height 23
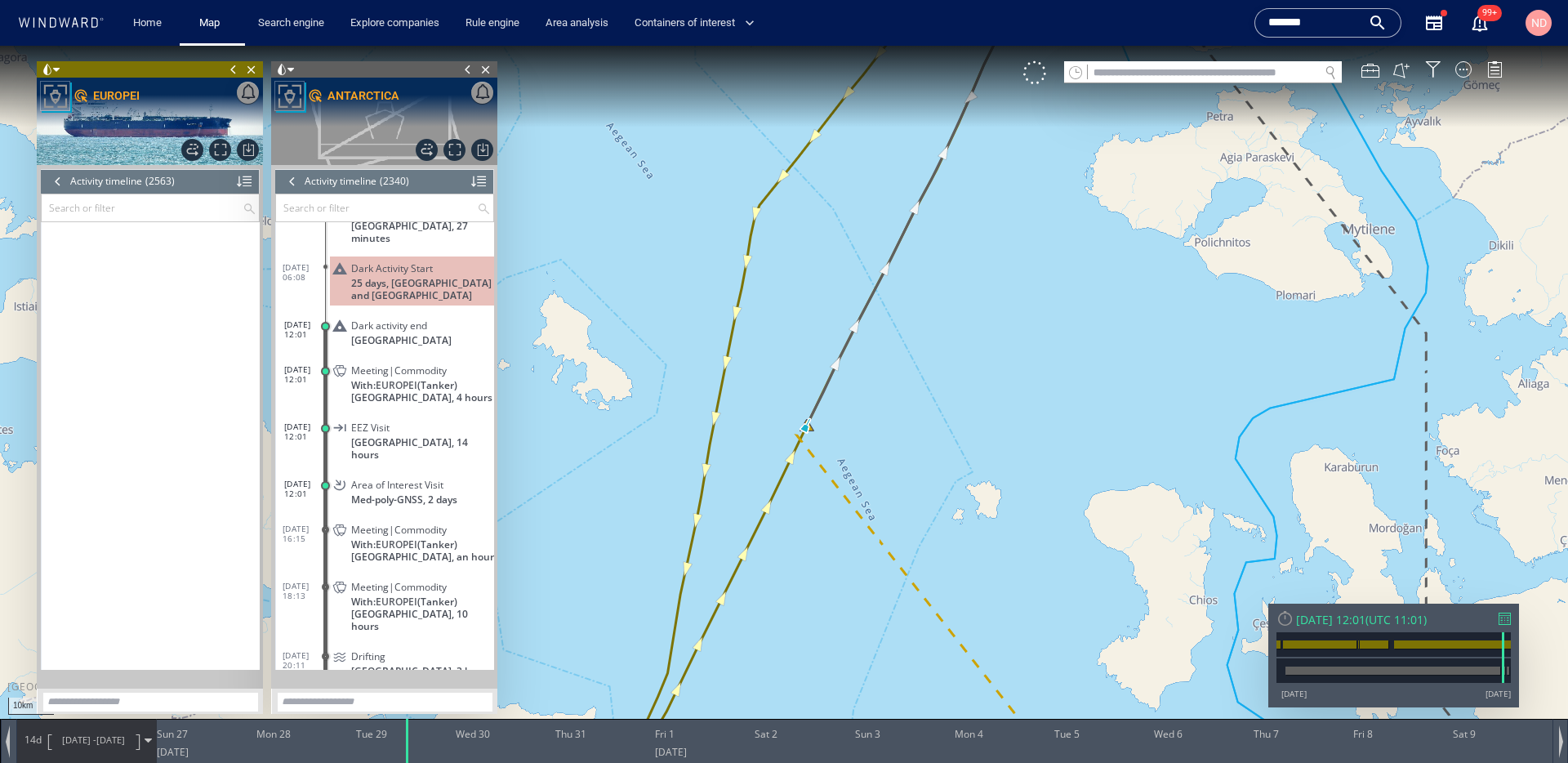
scroll to position [110113, 0]
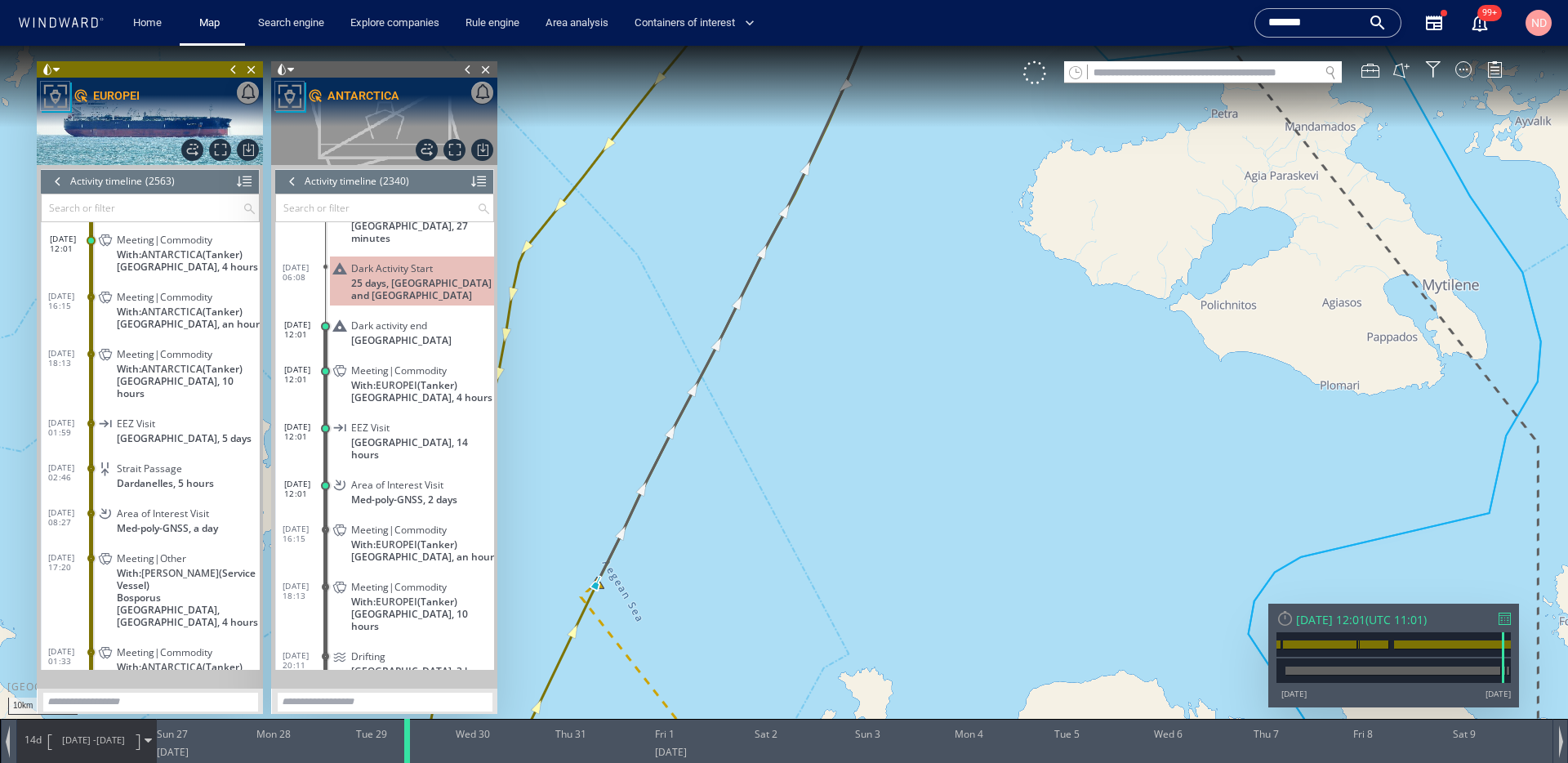
scroll to position [102562, 0]
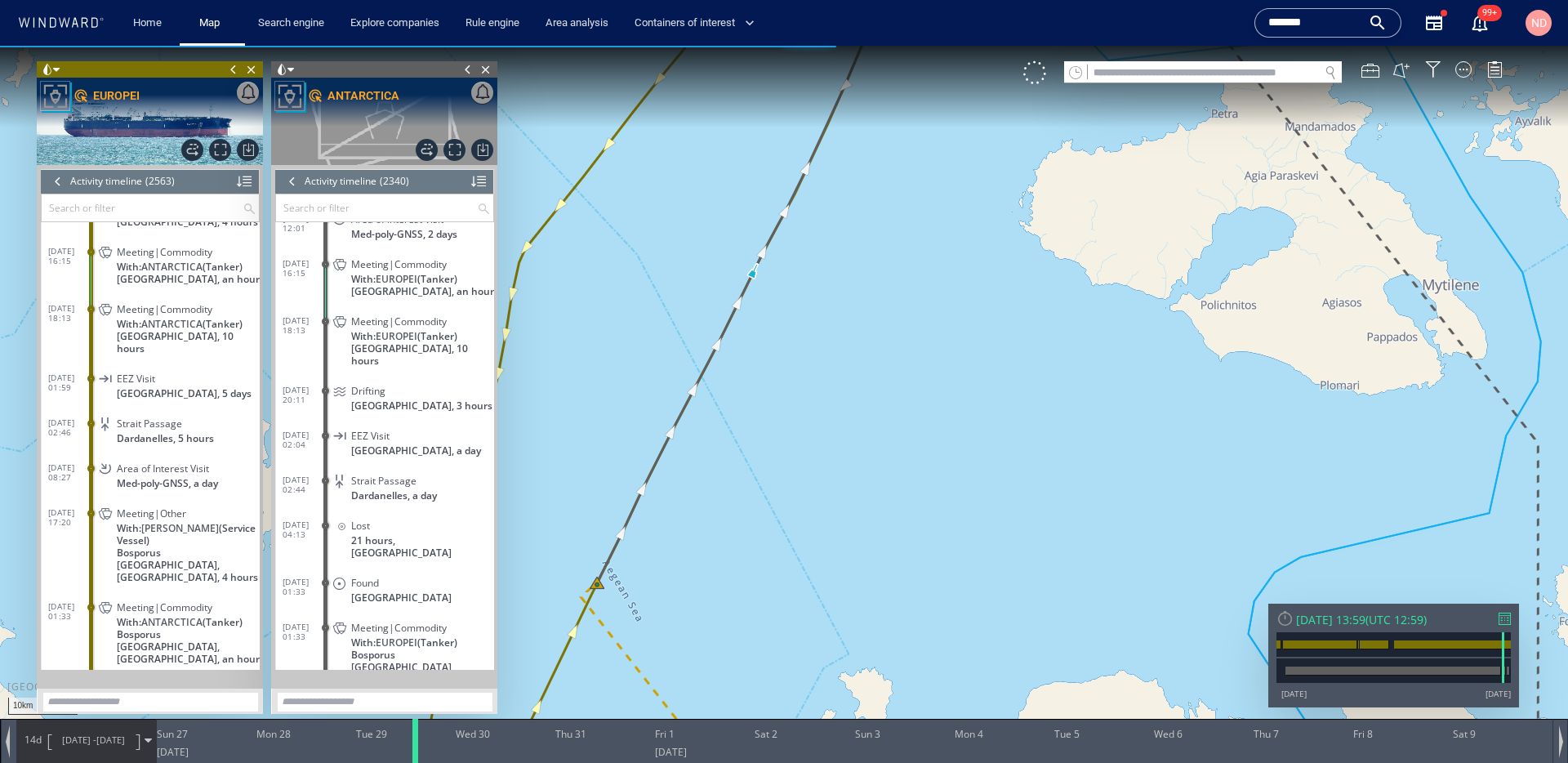
click at [415, 736] on div at bounding box center [418, 742] width 16 height 45
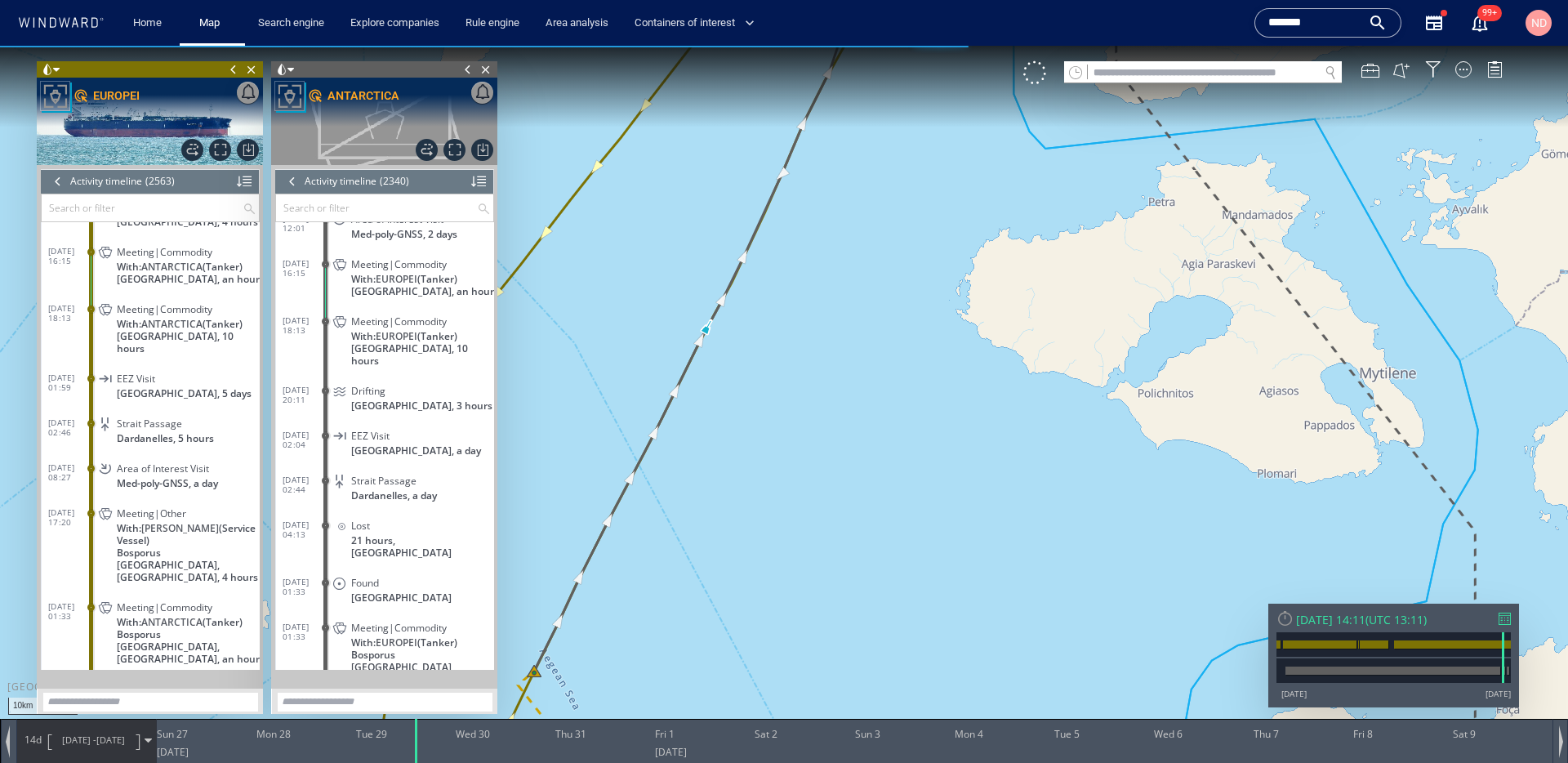
drag, startPoint x: 807, startPoint y: 437, endPoint x: 714, endPoint y: 558, distance: 152.6
click at [715, 558] on canvas "Map" at bounding box center [784, 396] width 1568 height 701
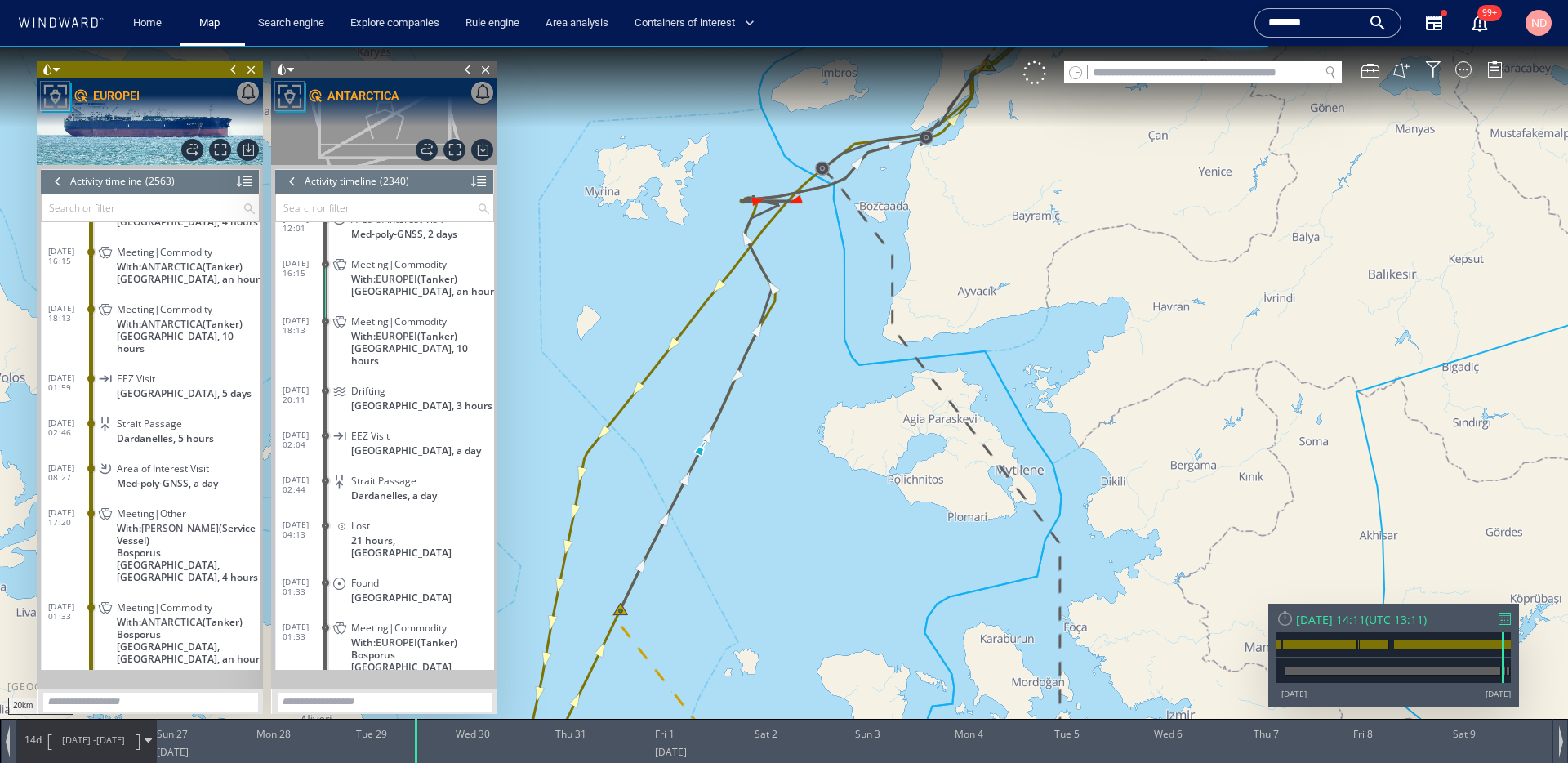
drag, startPoint x: 768, startPoint y: 408, endPoint x: 749, endPoint y: 466, distance: 61.0
click at [749, 467] on canvas "Map" at bounding box center [784, 396] width 1568 height 701
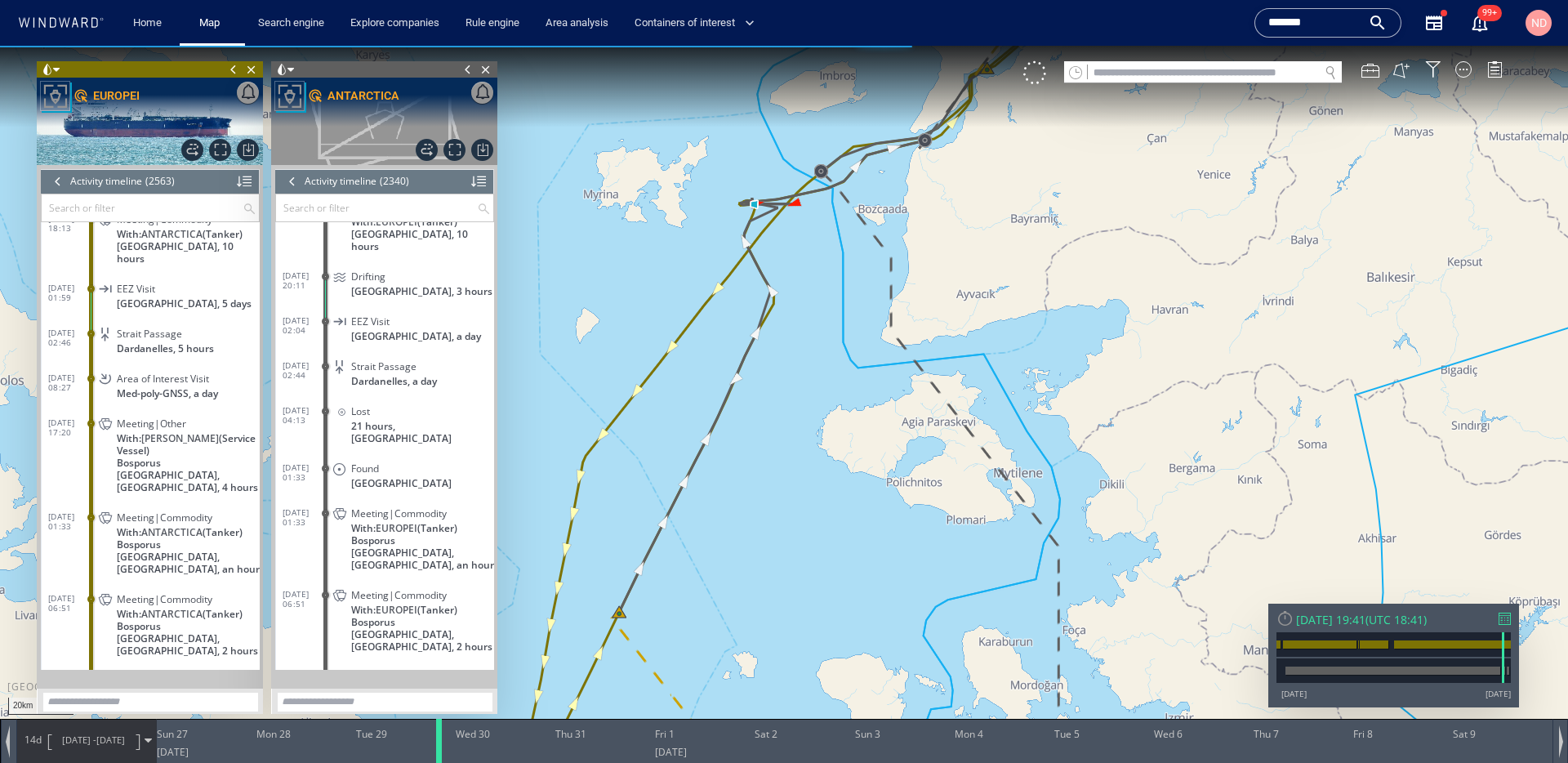
scroll to position [102697, 0]
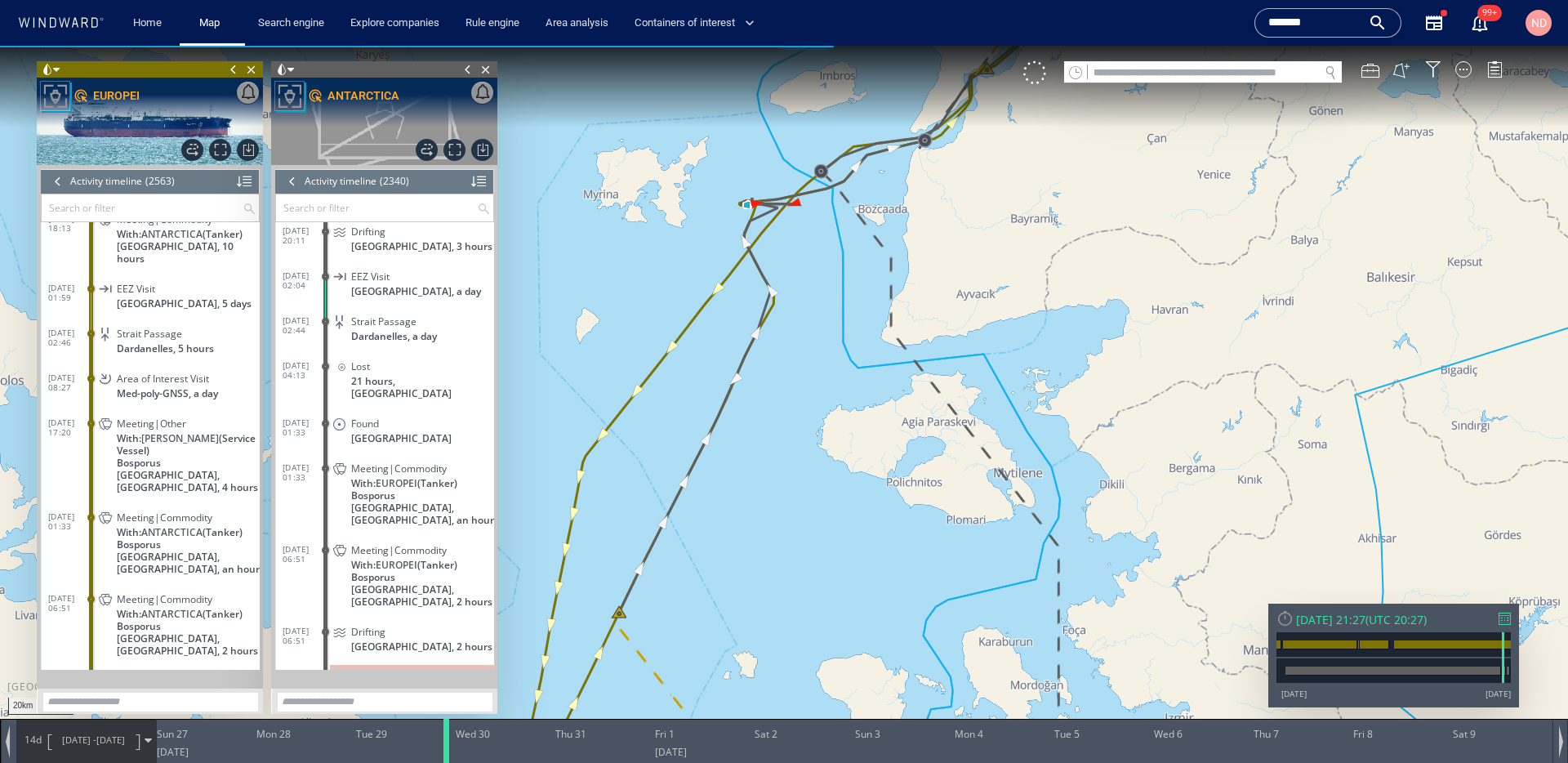
drag, startPoint x: 414, startPoint y: 742, endPoint x: 444, endPoint y: 741, distance: 30.0
click at [444, 741] on div at bounding box center [449, 742] width 16 height 45
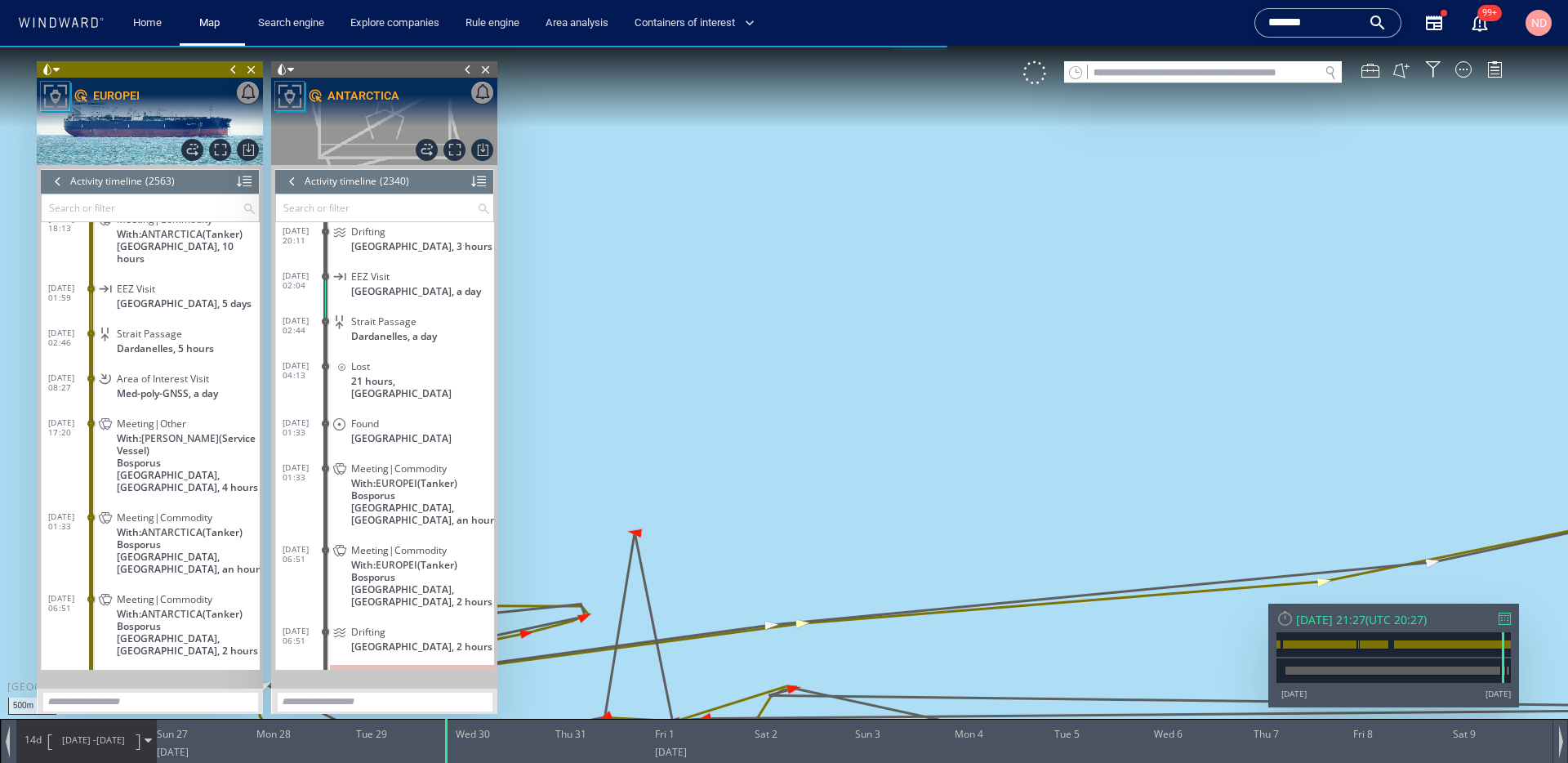
drag, startPoint x: 715, startPoint y: 343, endPoint x: 835, endPoint y: 146, distance: 230.7
click at [831, 155] on canvas "Map" at bounding box center [784, 396] width 1568 height 701
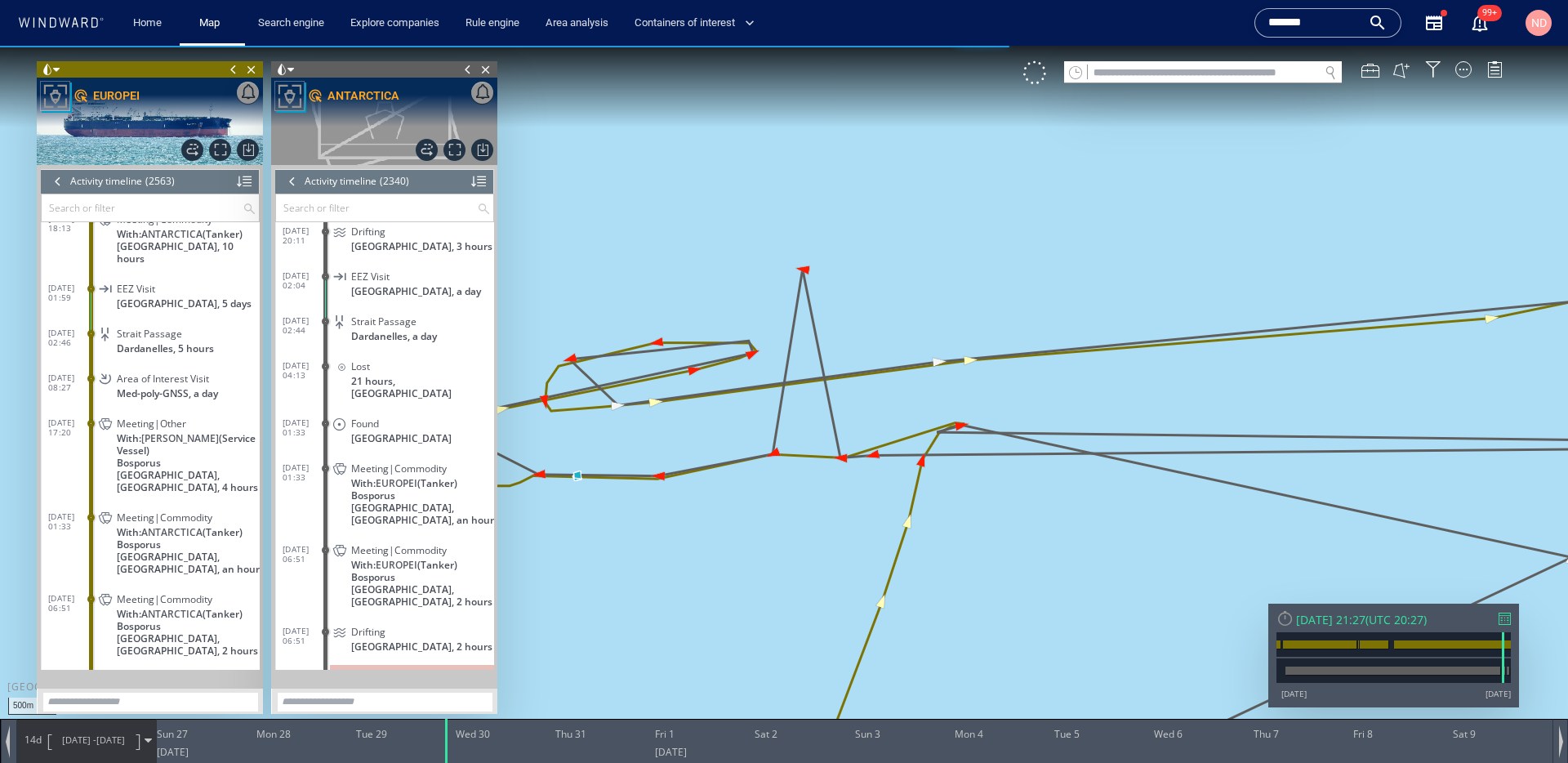
drag, startPoint x: 694, startPoint y: 433, endPoint x: 808, endPoint y: 406, distance: 117.2
click at [807, 407] on canvas "Map" at bounding box center [784, 396] width 1568 height 701
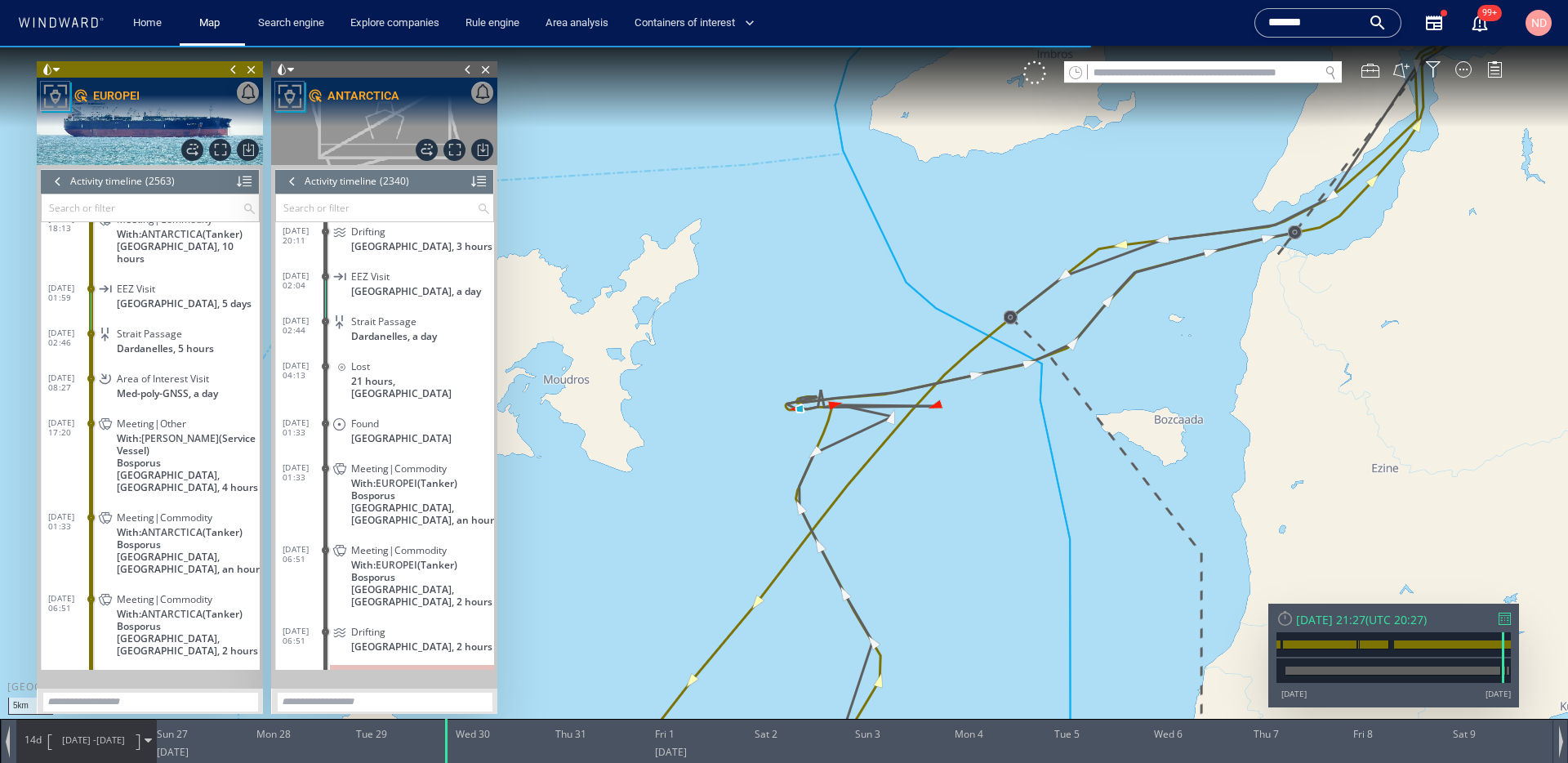
drag, startPoint x: 747, startPoint y: 507, endPoint x: 694, endPoint y: 438, distance: 87.0
click at [694, 441] on canvas "Map" at bounding box center [784, 396] width 1568 height 701
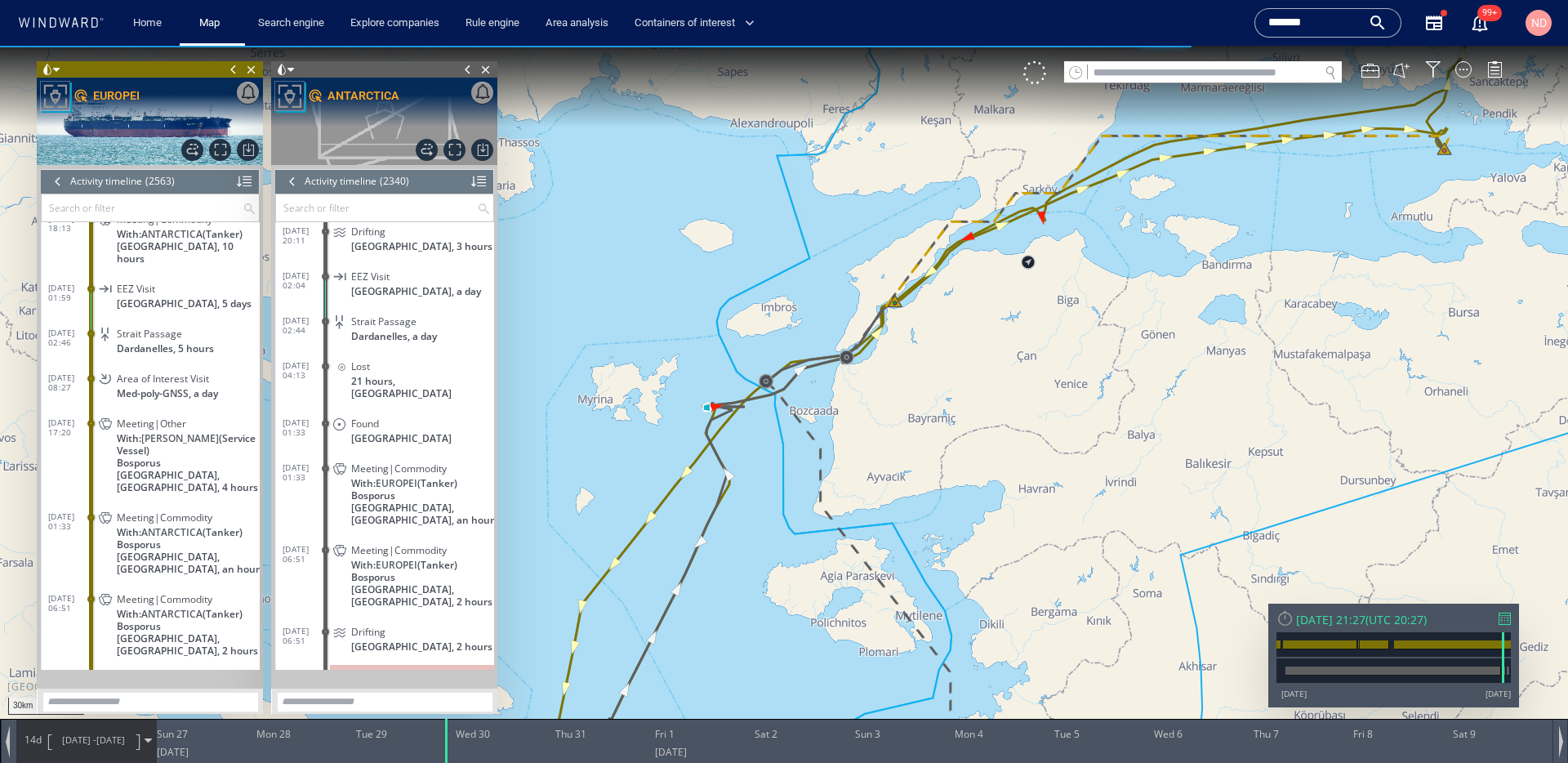
drag, startPoint x: 694, startPoint y: 438, endPoint x: 695, endPoint y: 235, distance: 203.0
click at [694, 236] on canvas "Map" at bounding box center [784, 396] width 1568 height 701
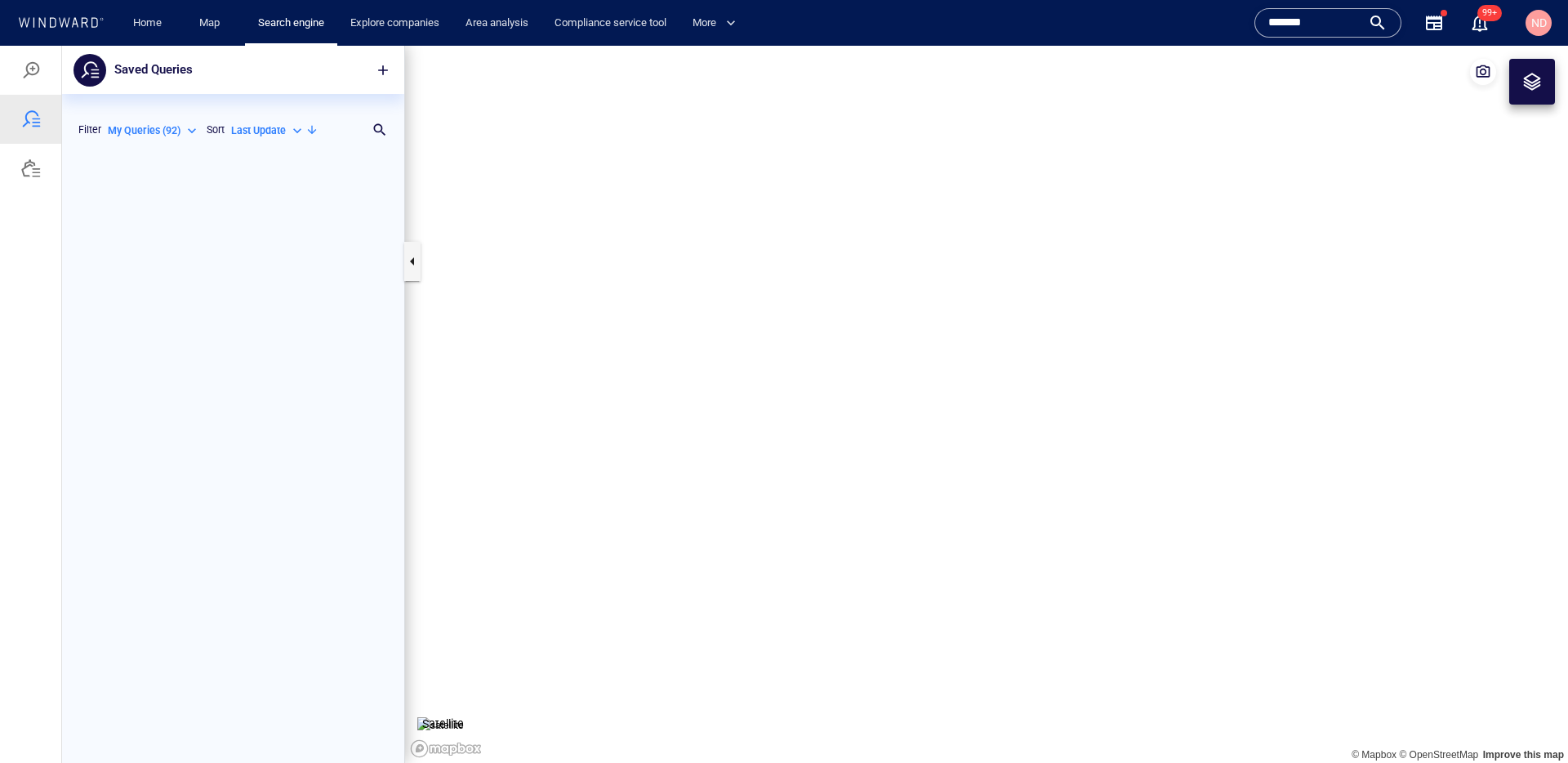
scroll to position [605, 343]
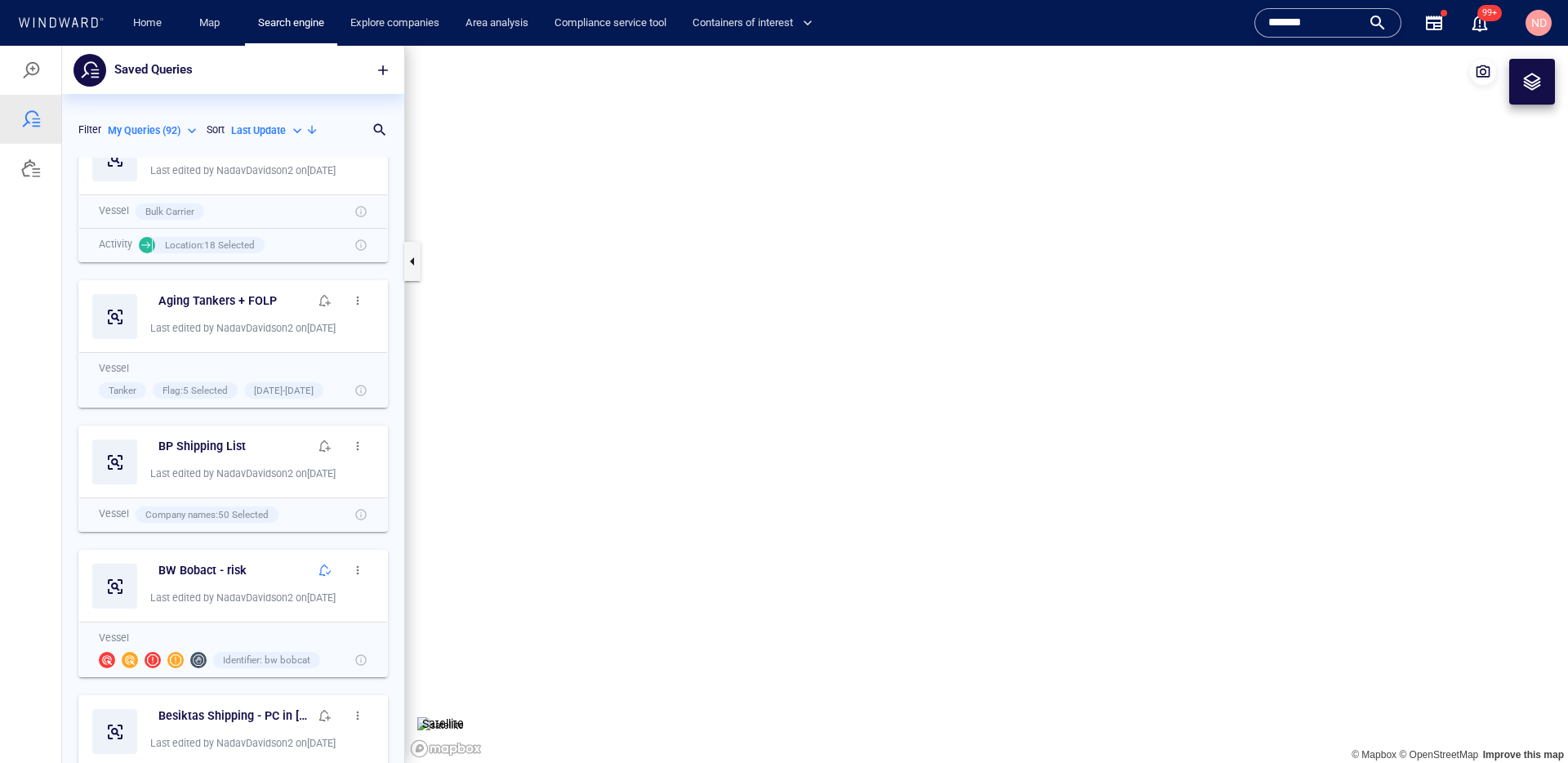
click at [1550, 26] on div "ND" at bounding box center [1538, 22] width 26 height 26
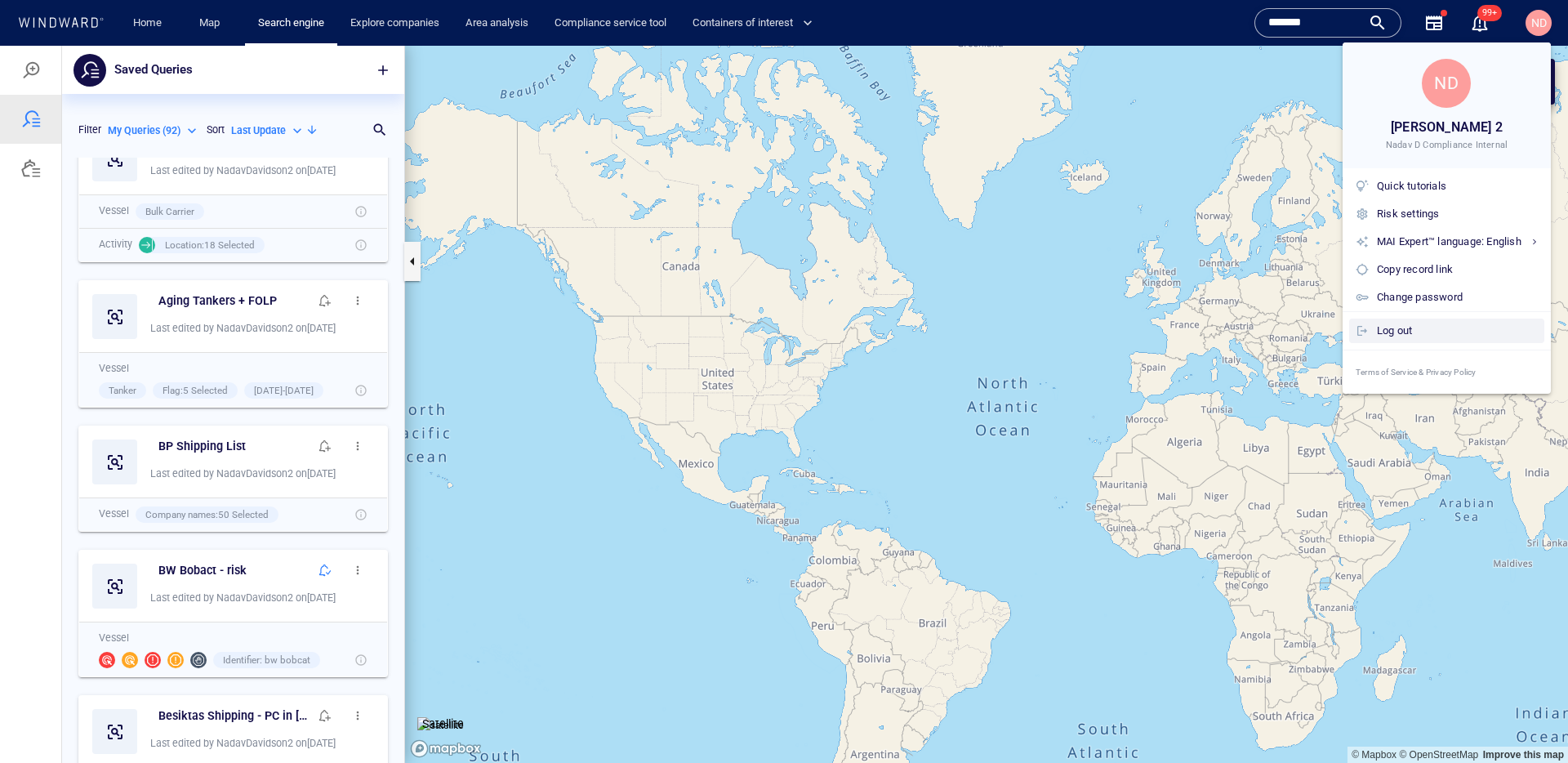
click at [1416, 334] on div "Log out" at bounding box center [1458, 331] width 161 height 18
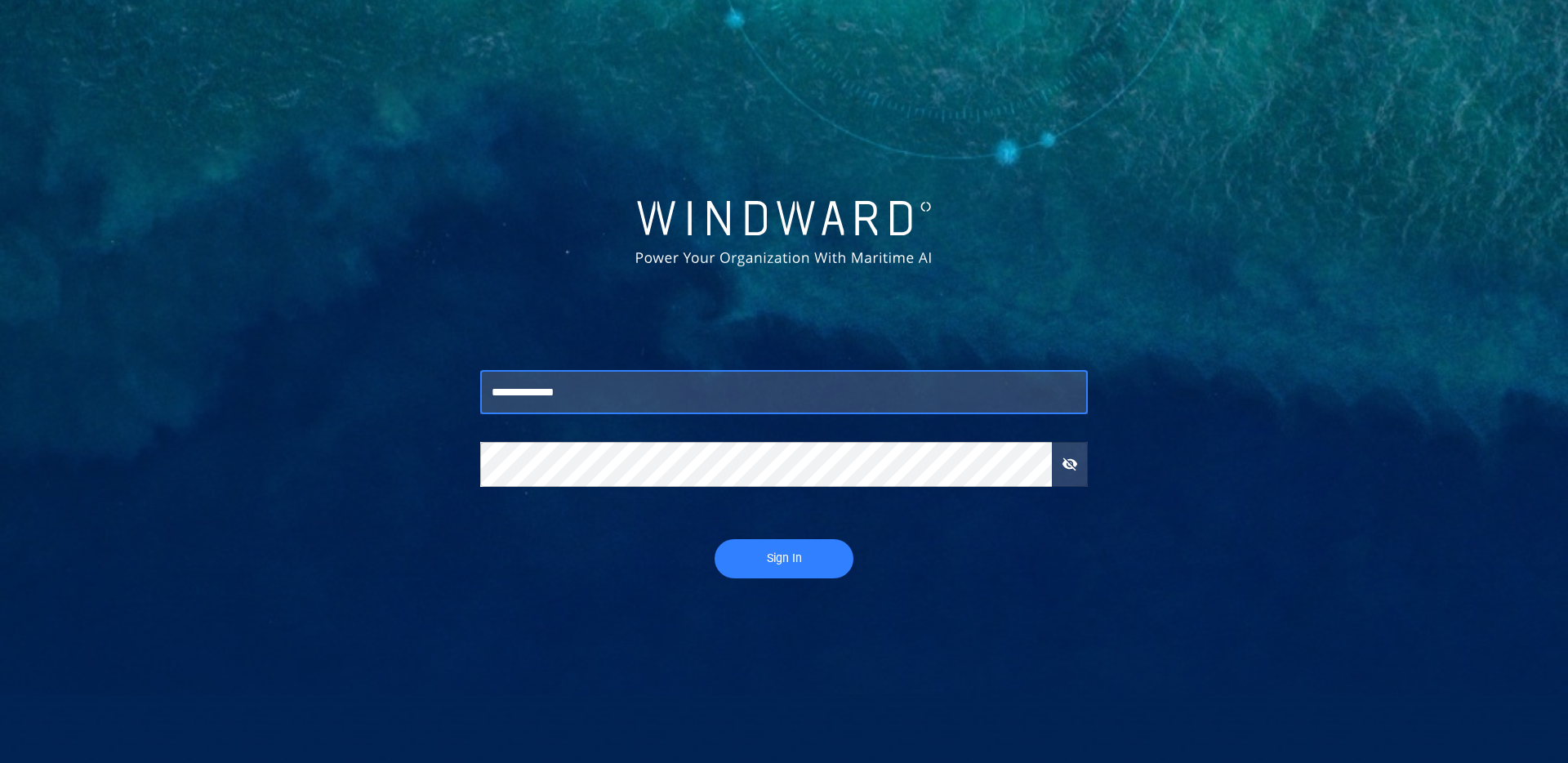
click at [647, 401] on input "**********" at bounding box center [784, 393] width 608 height 45
type input "**********"
click at [742, 553] on span "Sign In" at bounding box center [784, 558] width 106 height 20
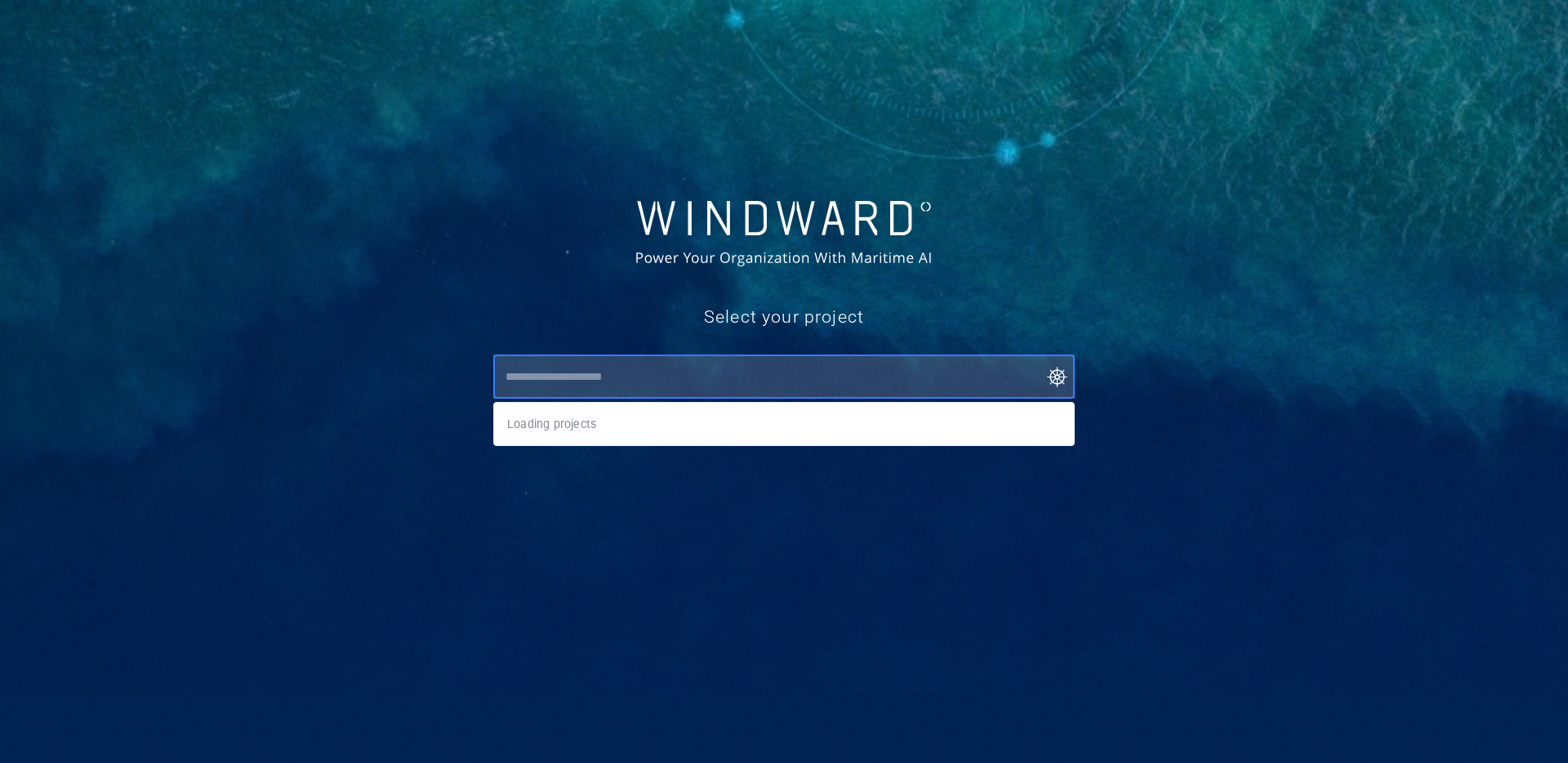
click at [663, 383] on input "text" at bounding box center [787, 377] width 574 height 29
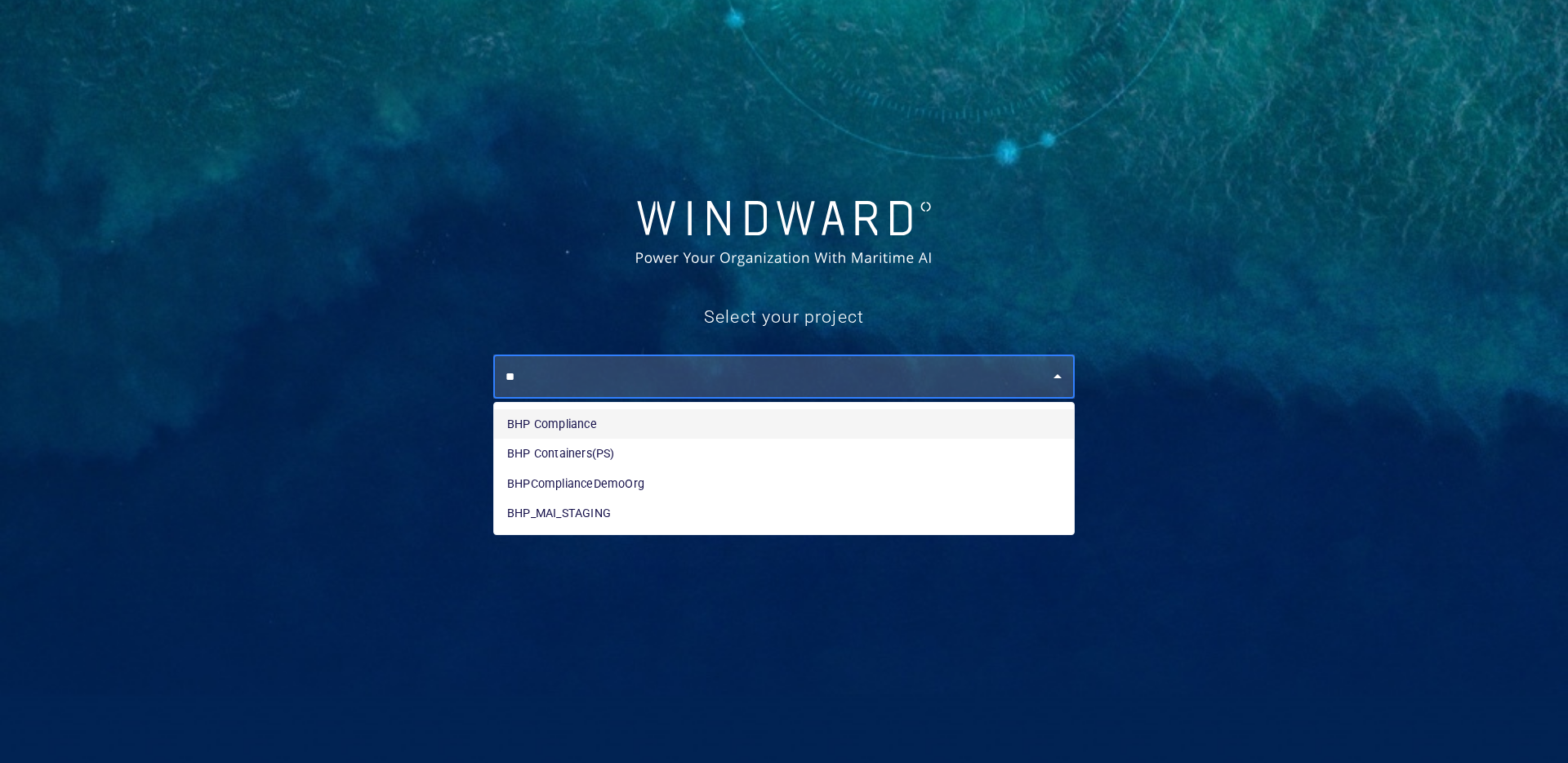
click at [620, 426] on li "BHP Compliance" at bounding box center [784, 424] width 580 height 29
type input "**********"
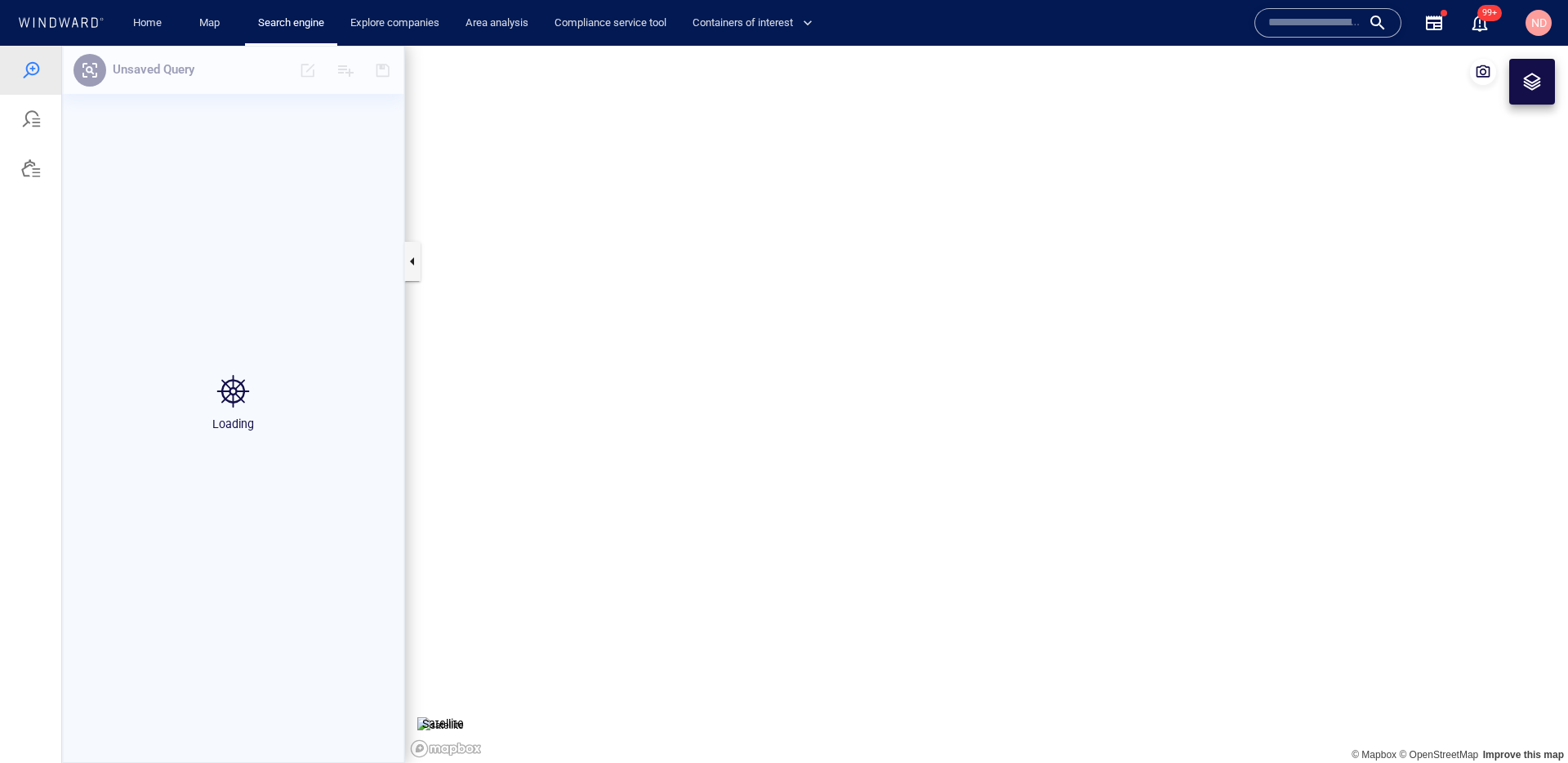
click at [1311, 32] on input "text" at bounding box center [1315, 22] width 93 height 24
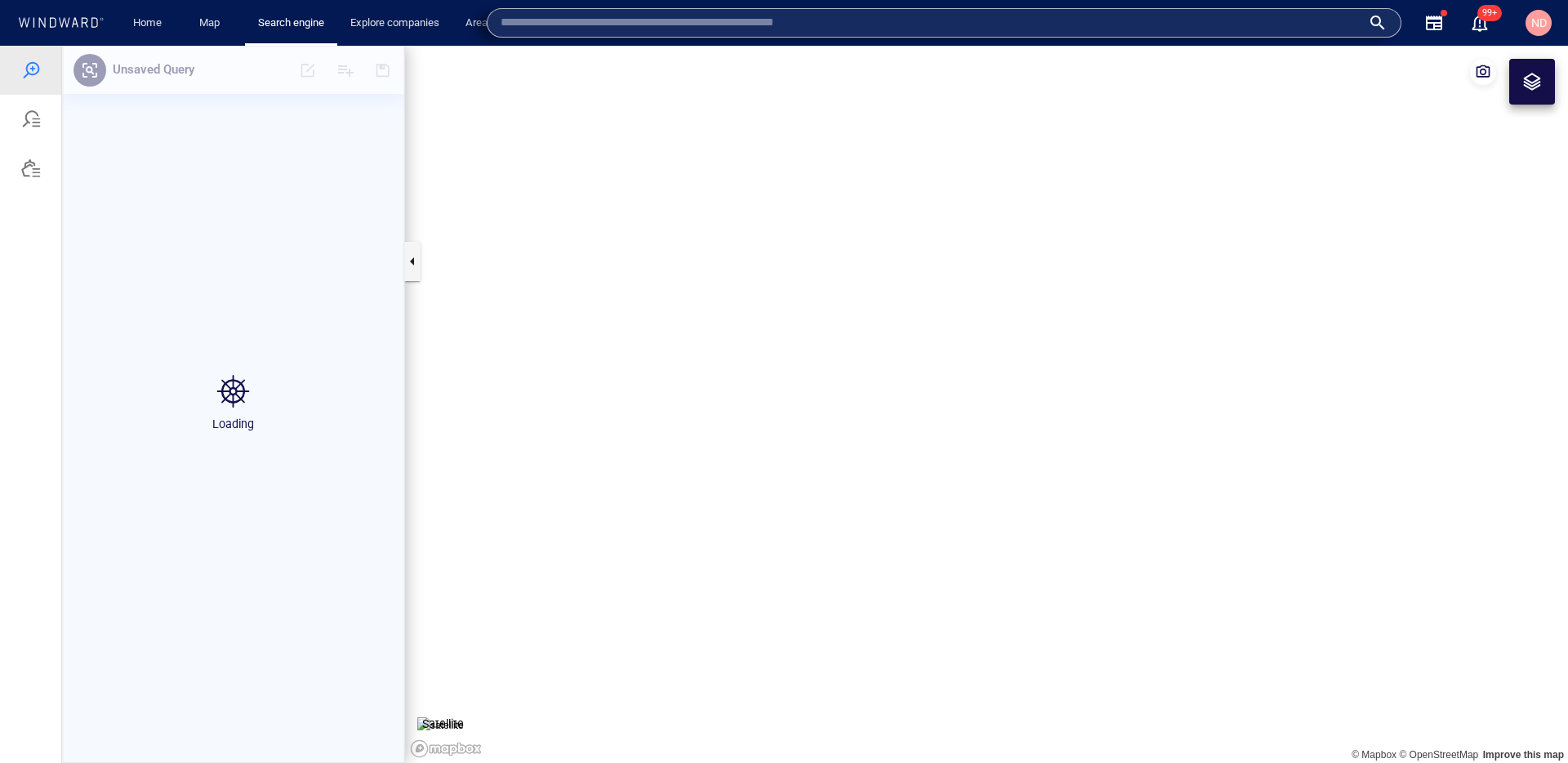
paste input "*******"
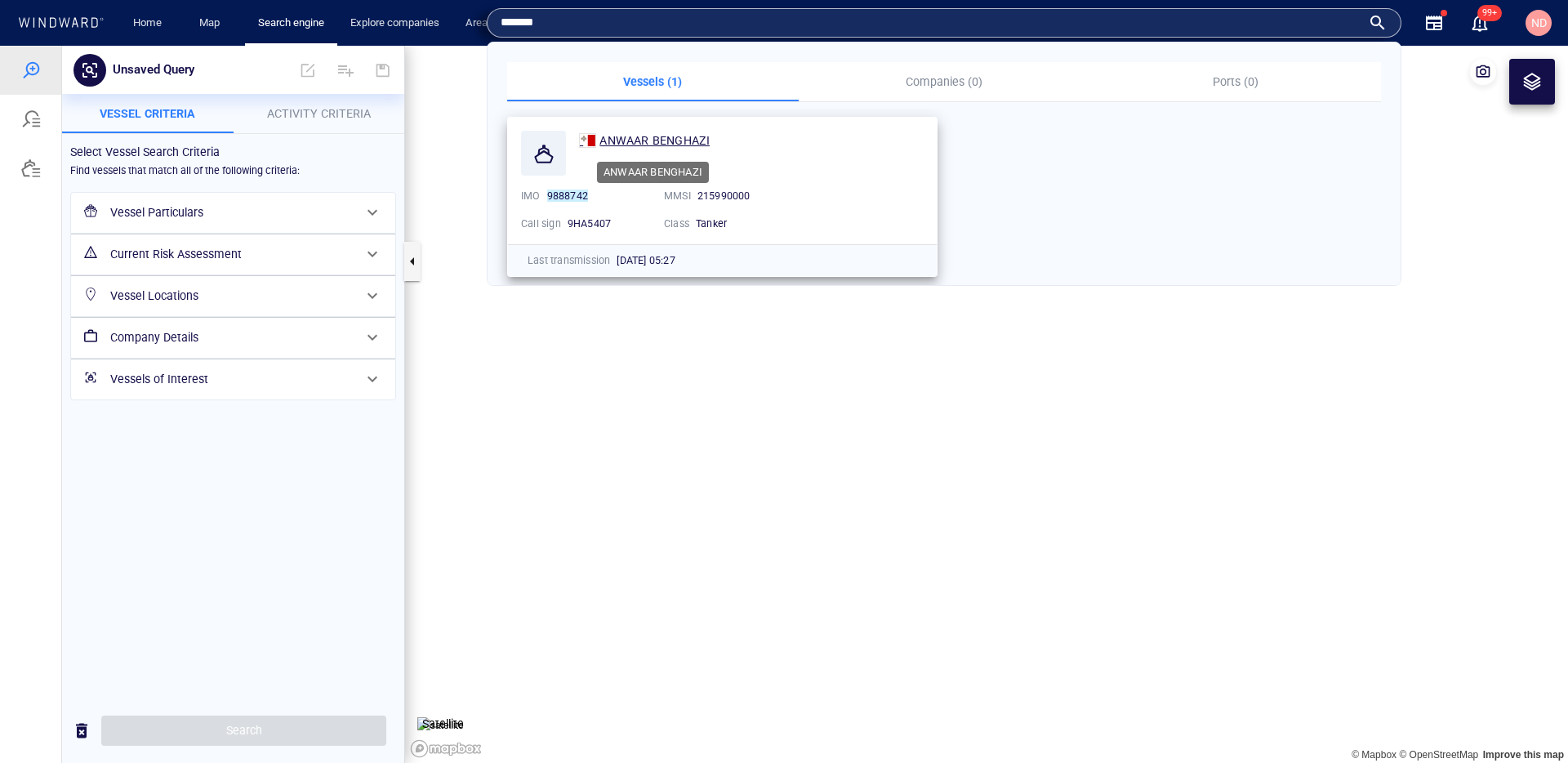
type input "*******"
click at [633, 131] on div "ANWAAR BENGHAZI" at bounding box center [654, 140] width 110 height 19
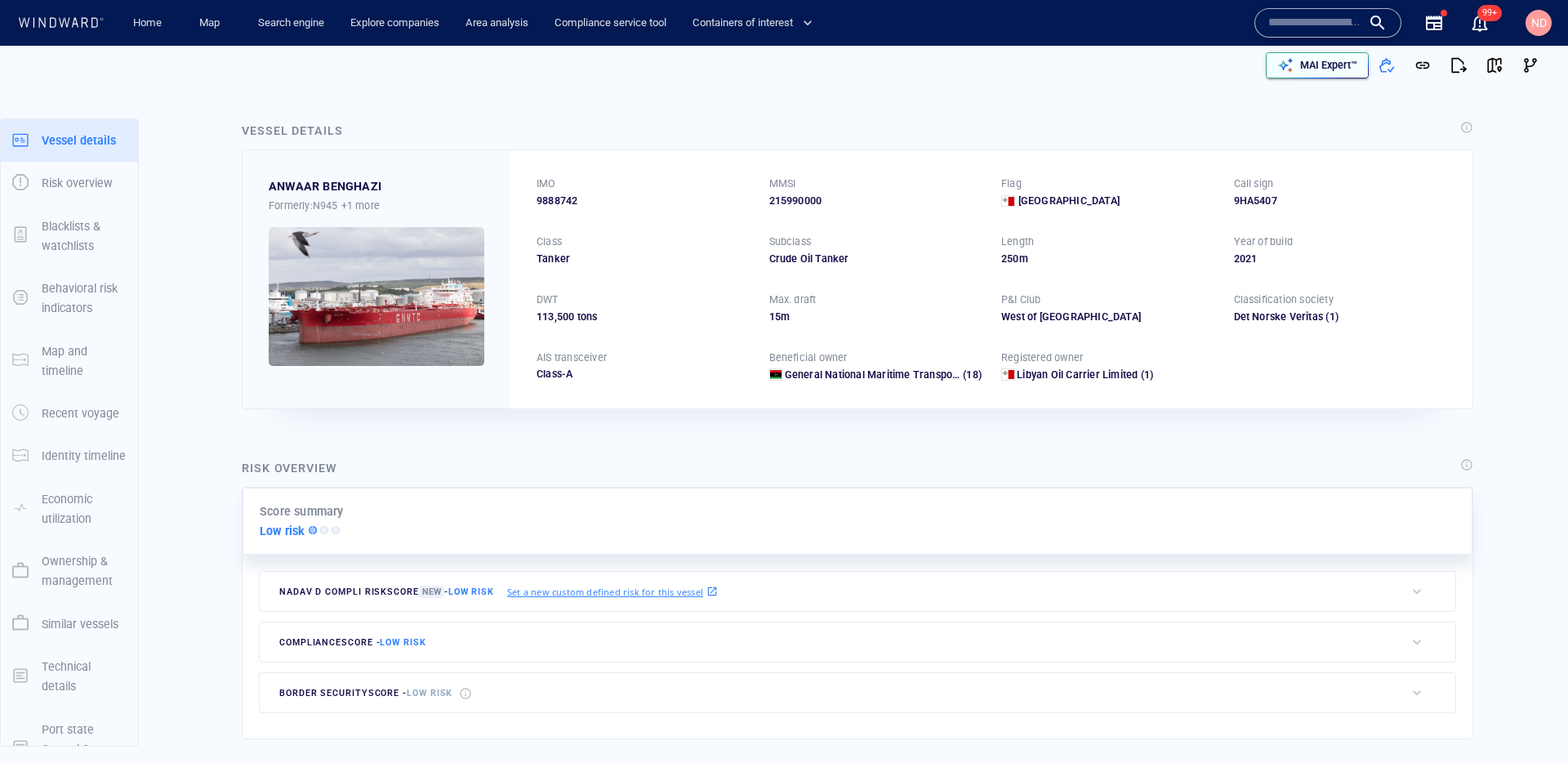
click at [1328, 71] on p "MAI Expert™" at bounding box center [1329, 65] width 57 height 15
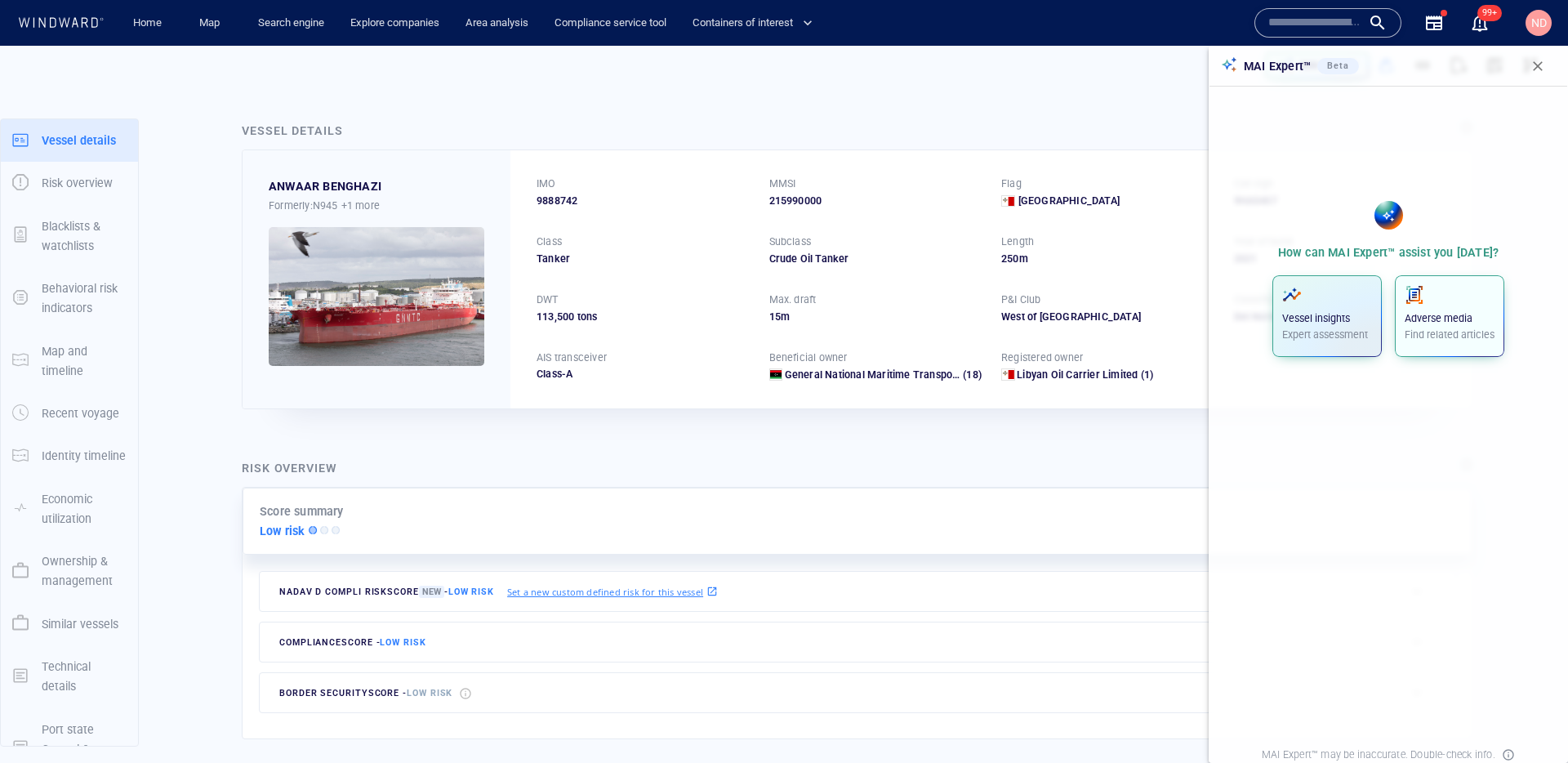
click at [1441, 321] on p "Adverse media" at bounding box center [1450, 319] width 90 height 15
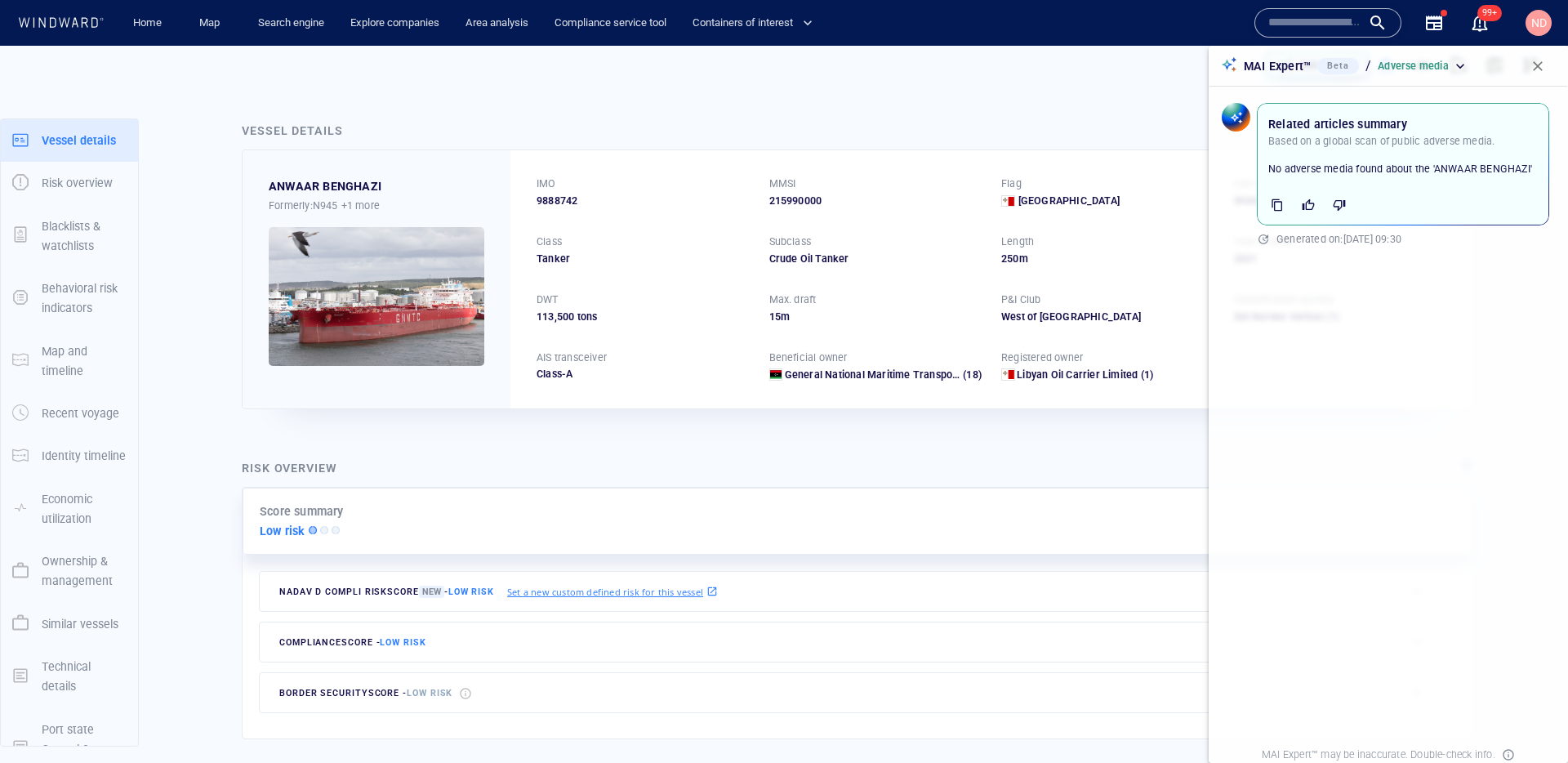
click at [558, 198] on span "9888742" at bounding box center [557, 200] width 41 height 15
copy span "9888742"
click at [289, 186] on div "ANWAAR BENGHAZI" at bounding box center [325, 186] width 112 height 19
drag, startPoint x: 289, startPoint y: 186, endPoint x: 351, endPoint y: 185, distance: 62.0
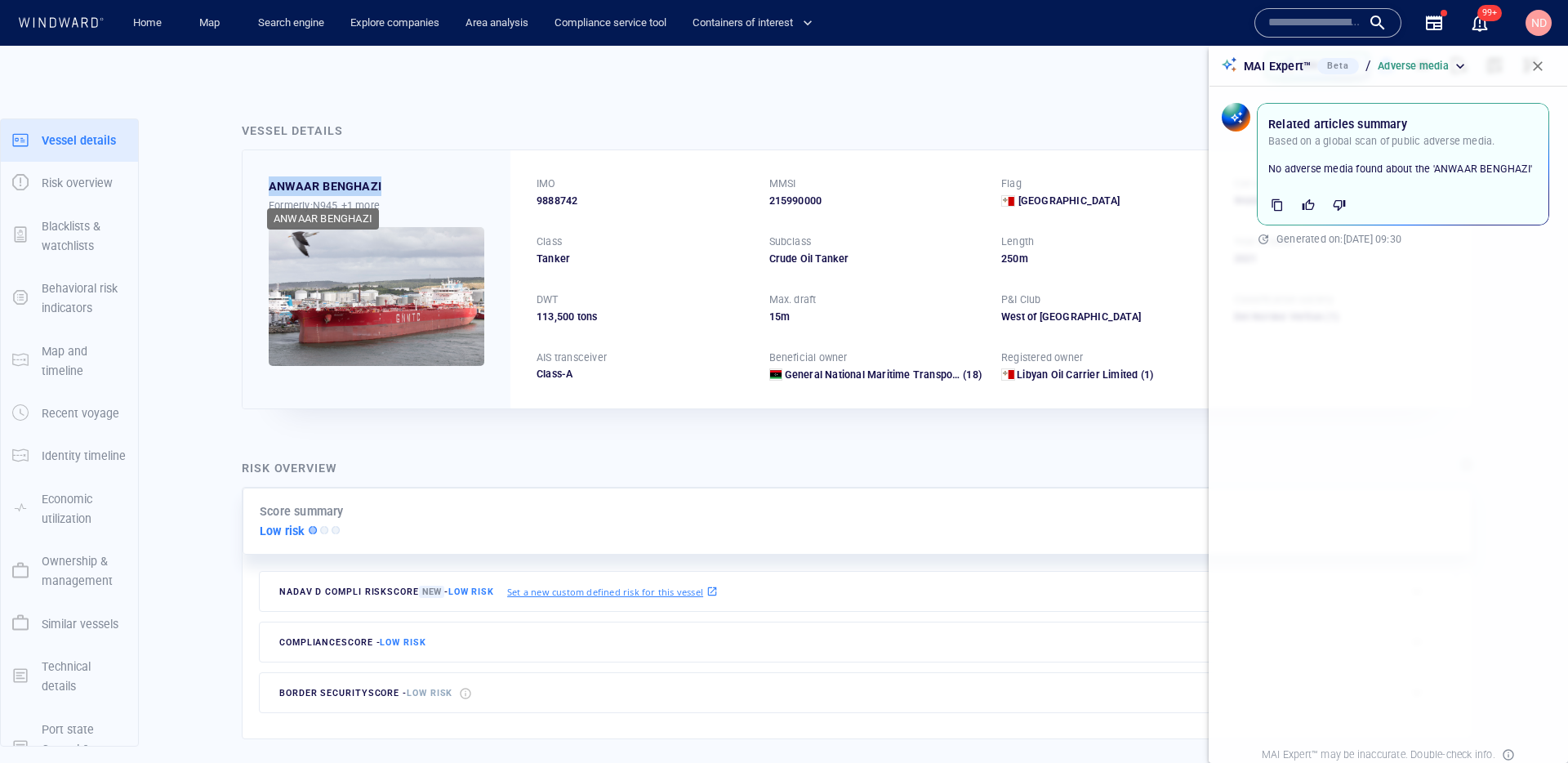
click at [351, 185] on div "ANWAAR BENGHAZI" at bounding box center [325, 186] width 112 height 19
copy div "ANWAAR BENGHAZI"
click at [1552, 65] on button "button" at bounding box center [1538, 66] width 36 height 36
